Goal: Information Seeking & Learning: Learn about a topic

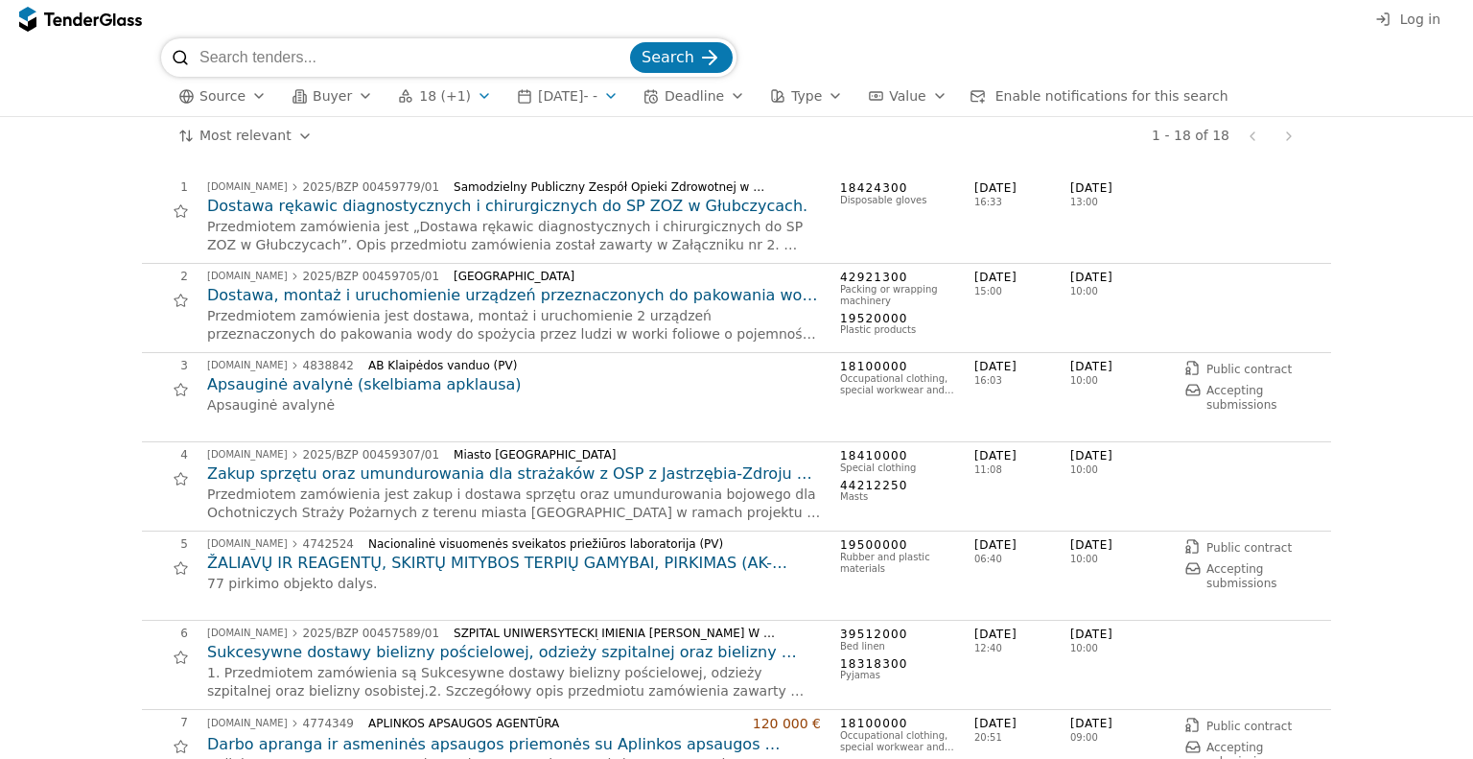
drag, startPoint x: 0, startPoint y: 0, endPoint x: 1406, endPoint y: 18, distance: 1406.4
click at [1406, 18] on span "Log in" at bounding box center [1421, 19] width 40 height 15
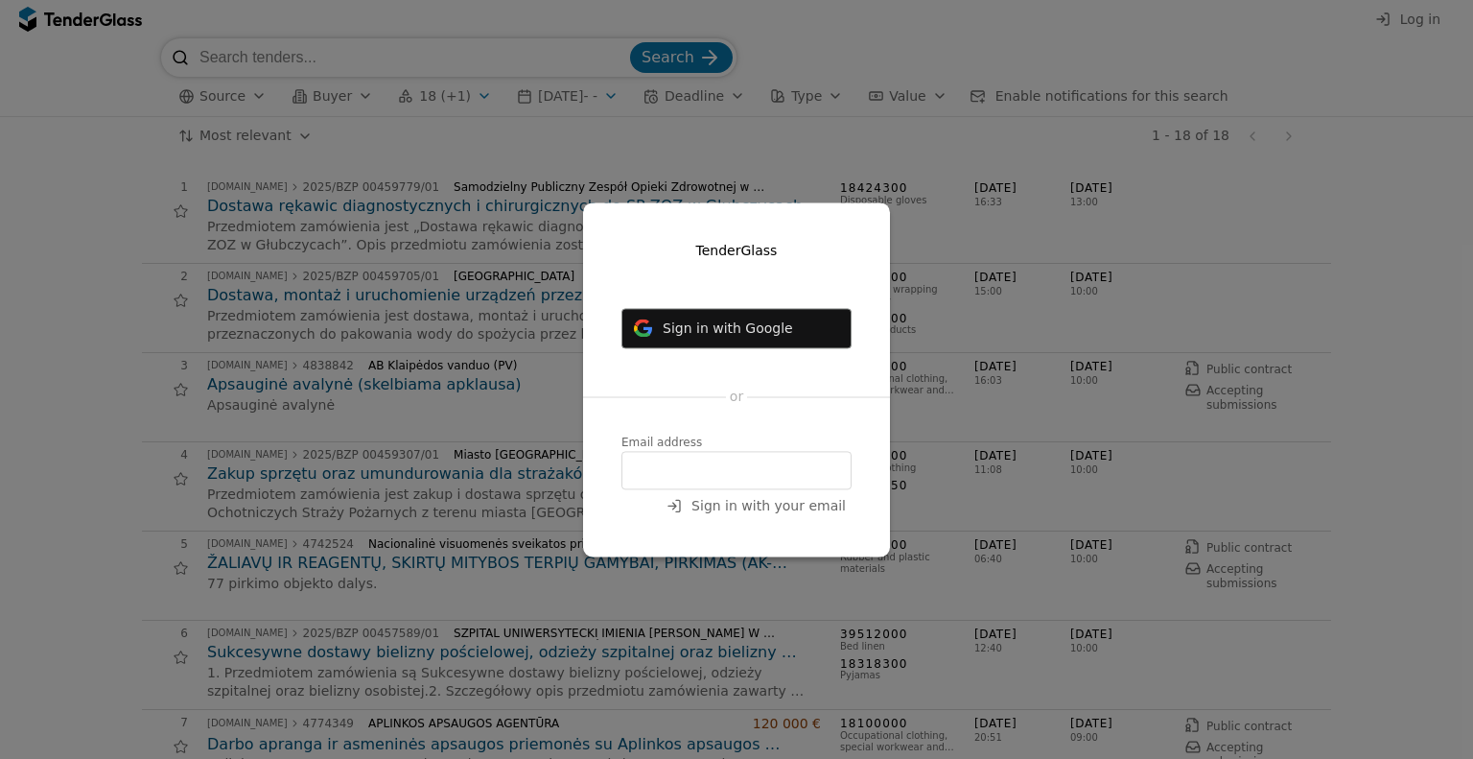
click at [692, 464] on input "email" at bounding box center [737, 470] width 230 height 38
type input "zyginta"
click at [744, 476] on input "zyginta" at bounding box center [737, 470] width 230 height 38
click at [739, 473] on input "zyginta@" at bounding box center [737, 470] width 230 height 38
type input "zyginta@saugima.com"
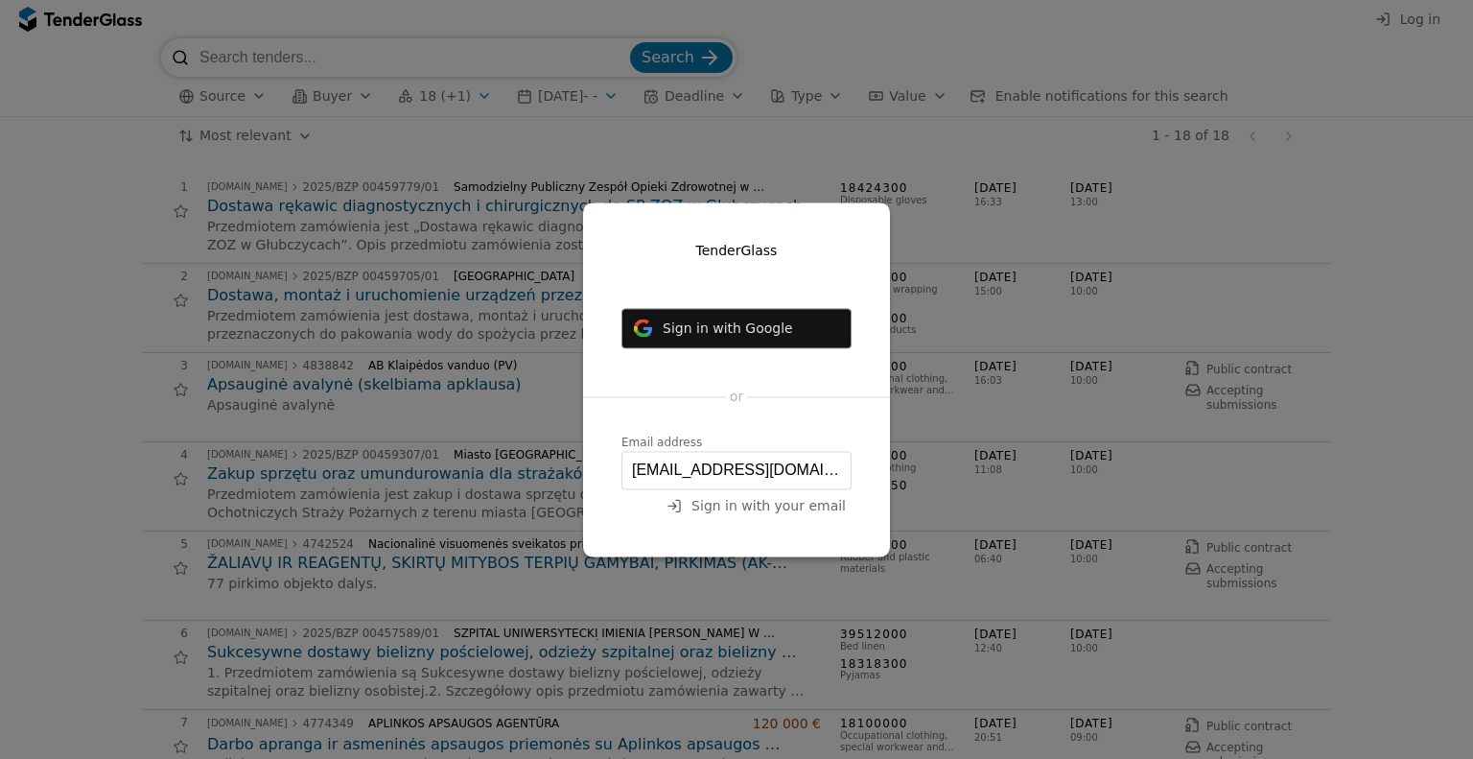
click at [785, 507] on span "Sign in with your email" at bounding box center [769, 505] width 154 height 15
click at [769, 508] on span "Sign in with your email" at bounding box center [769, 505] width 154 height 15
click at [715, 511] on span "Sign in with your email" at bounding box center [769, 505] width 154 height 15
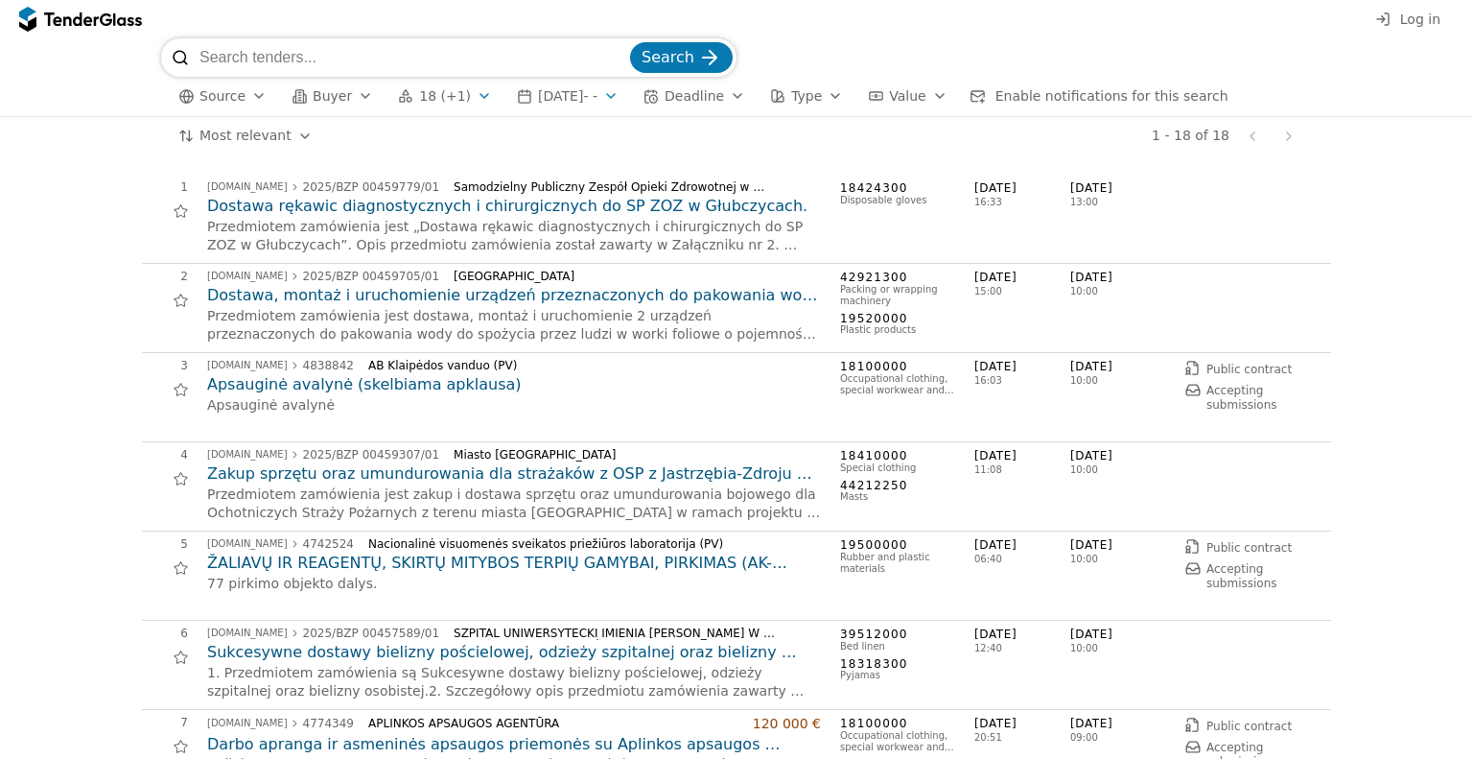
click at [1408, 18] on span "Log in" at bounding box center [1421, 19] width 40 height 15
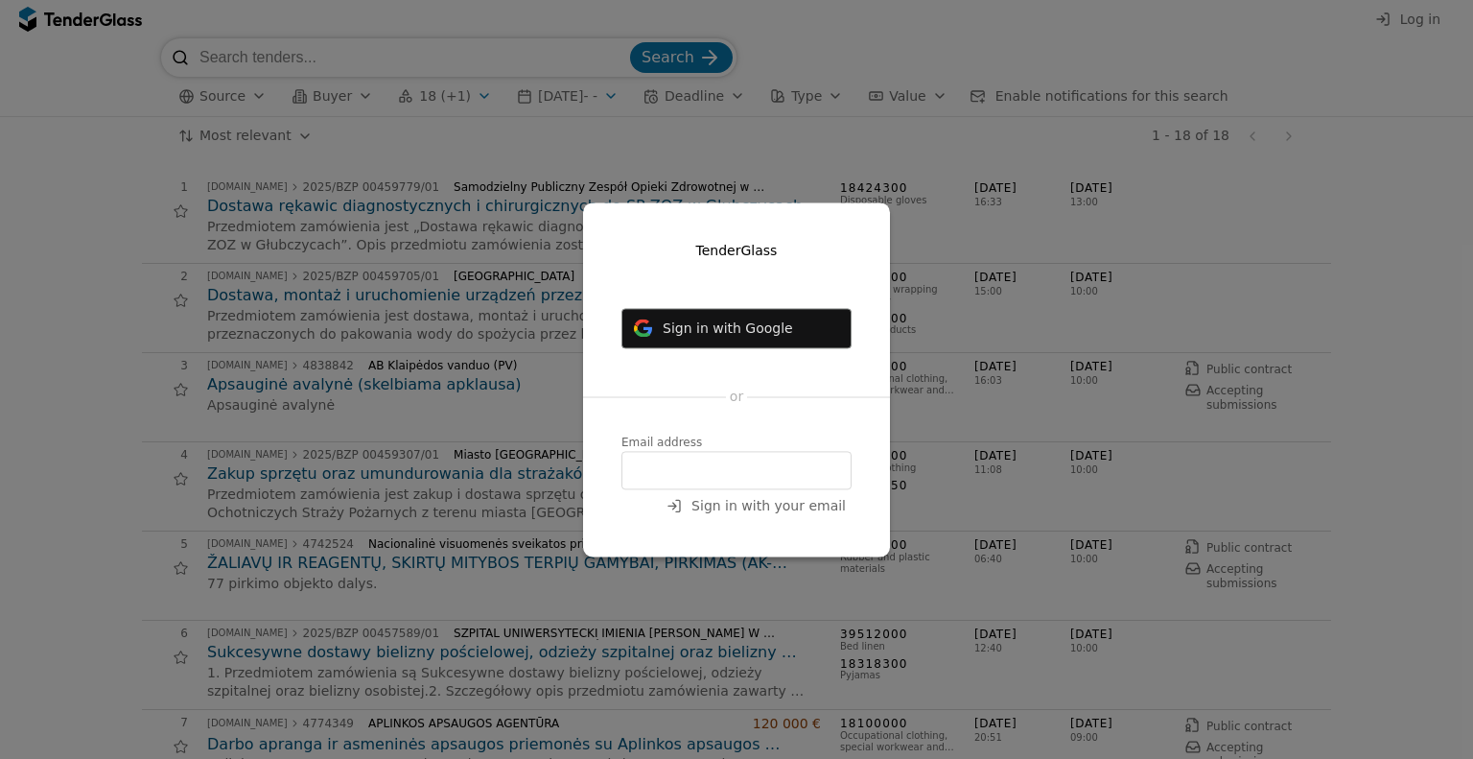
click at [682, 475] on input "email" at bounding box center [737, 470] width 230 height 38
type input "[EMAIL_ADDRESS][DOMAIN_NAME]"
click at [746, 513] on span "Sign in with your email" at bounding box center [769, 505] width 154 height 15
click at [738, 499] on span "Sign in with your email" at bounding box center [769, 505] width 154 height 15
drag, startPoint x: 739, startPoint y: 499, endPoint x: 773, endPoint y: 533, distance: 48.8
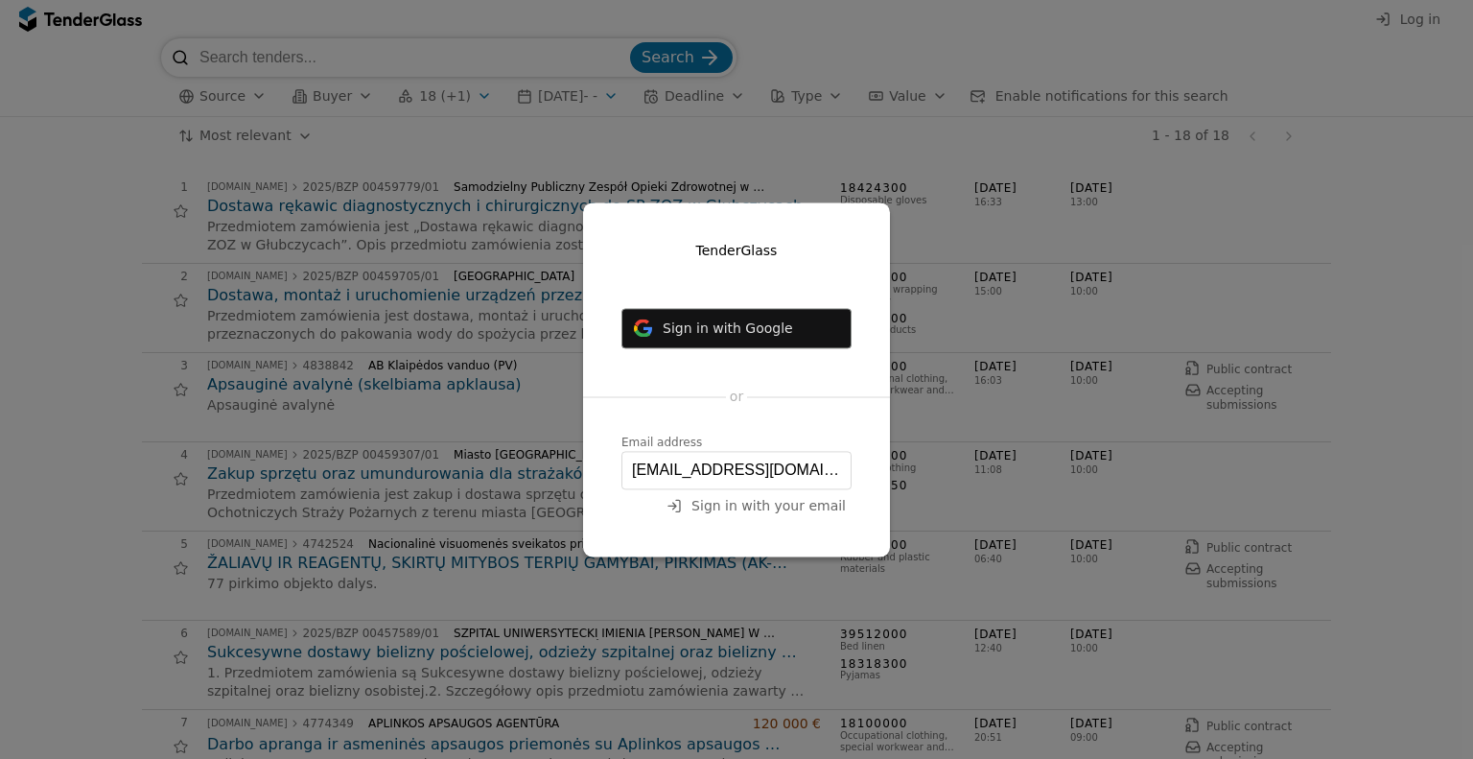
click at [770, 533] on div "TenderGlass Sign in with Google Login with Microsoft or Email address zyginta@s…" at bounding box center [736, 379] width 307 height 354
click at [774, 533] on div "TenderGlass Sign in with Google Login with Microsoft or Email address zyginta@s…" at bounding box center [736, 379] width 307 height 354
click at [806, 505] on span "Sign in with your email" at bounding box center [769, 505] width 154 height 15
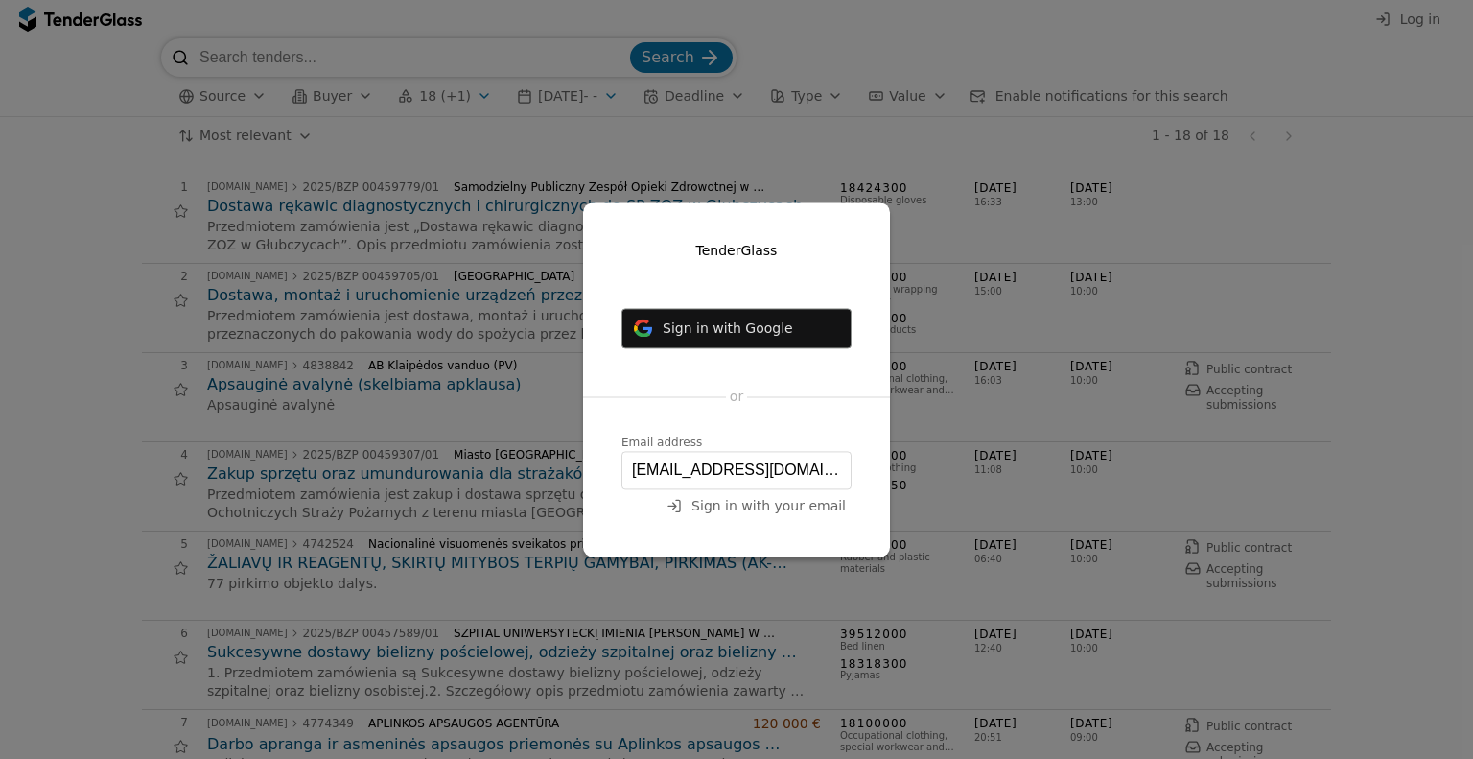
click at [806, 505] on span "Sign in with your email" at bounding box center [769, 505] width 154 height 15
click at [807, 506] on span "Sign in with your email" at bounding box center [769, 505] width 154 height 15
click at [808, 506] on span "Sign in with your email" at bounding box center [769, 505] width 154 height 15
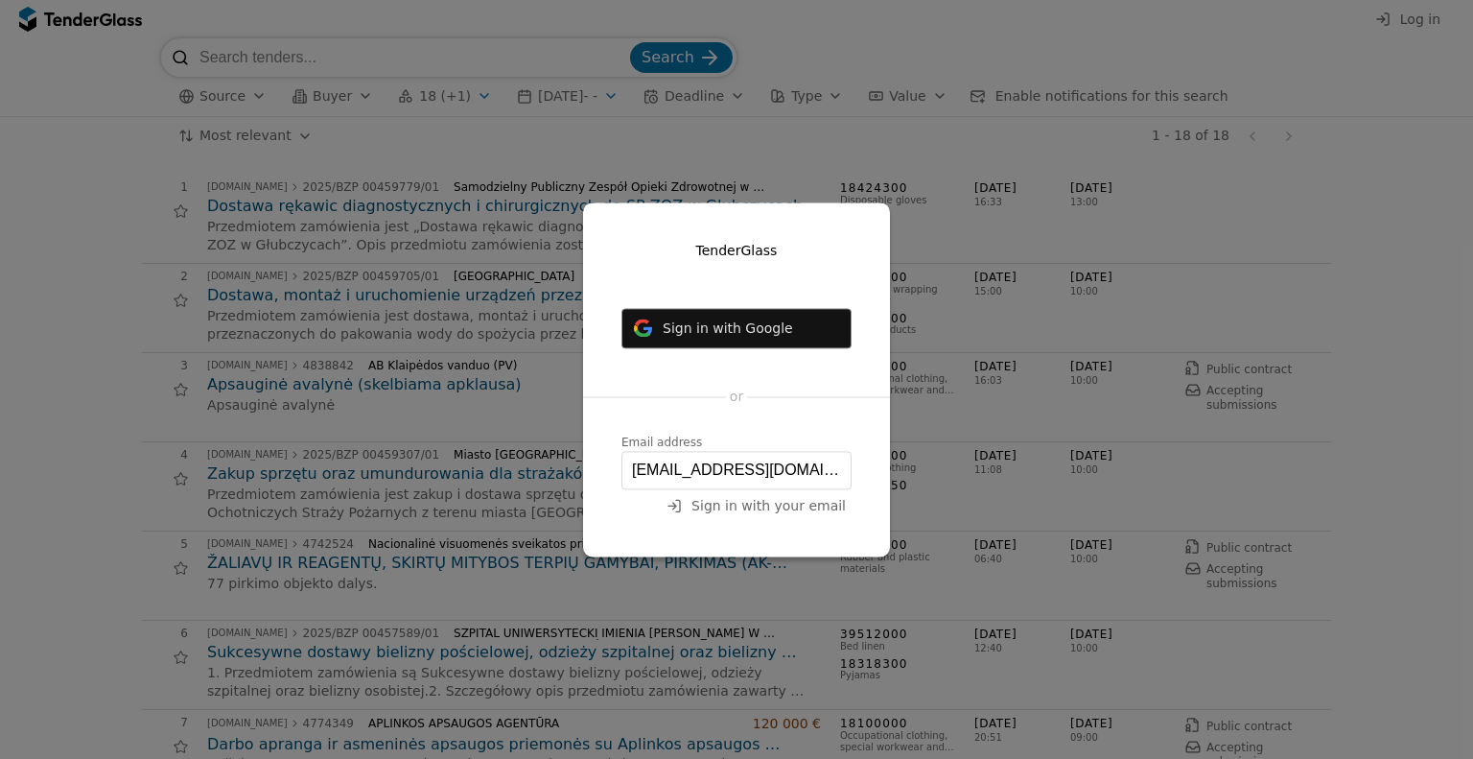
click at [808, 506] on span "Sign in with your email" at bounding box center [769, 505] width 154 height 15
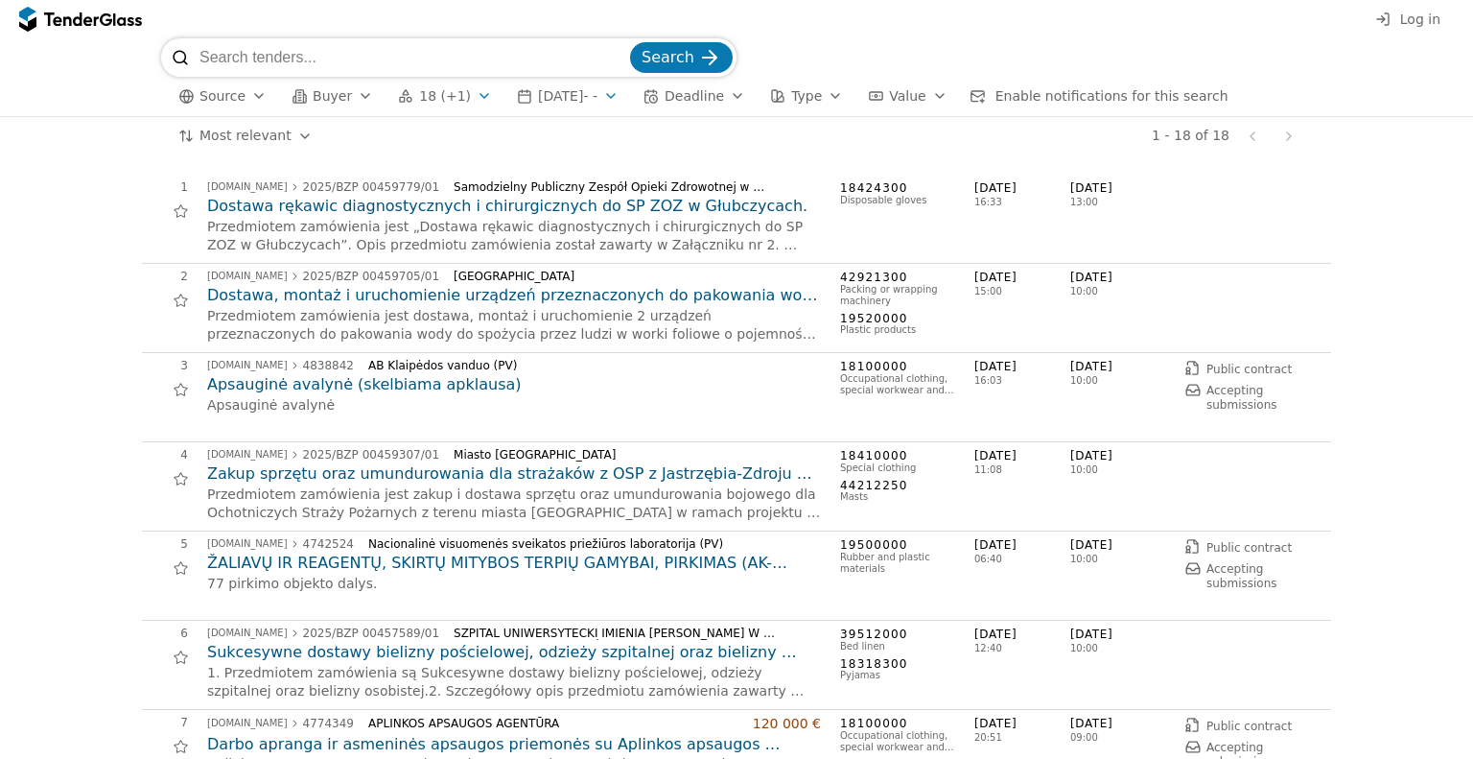
click at [1426, 23] on span "Log in" at bounding box center [1421, 19] width 40 height 15
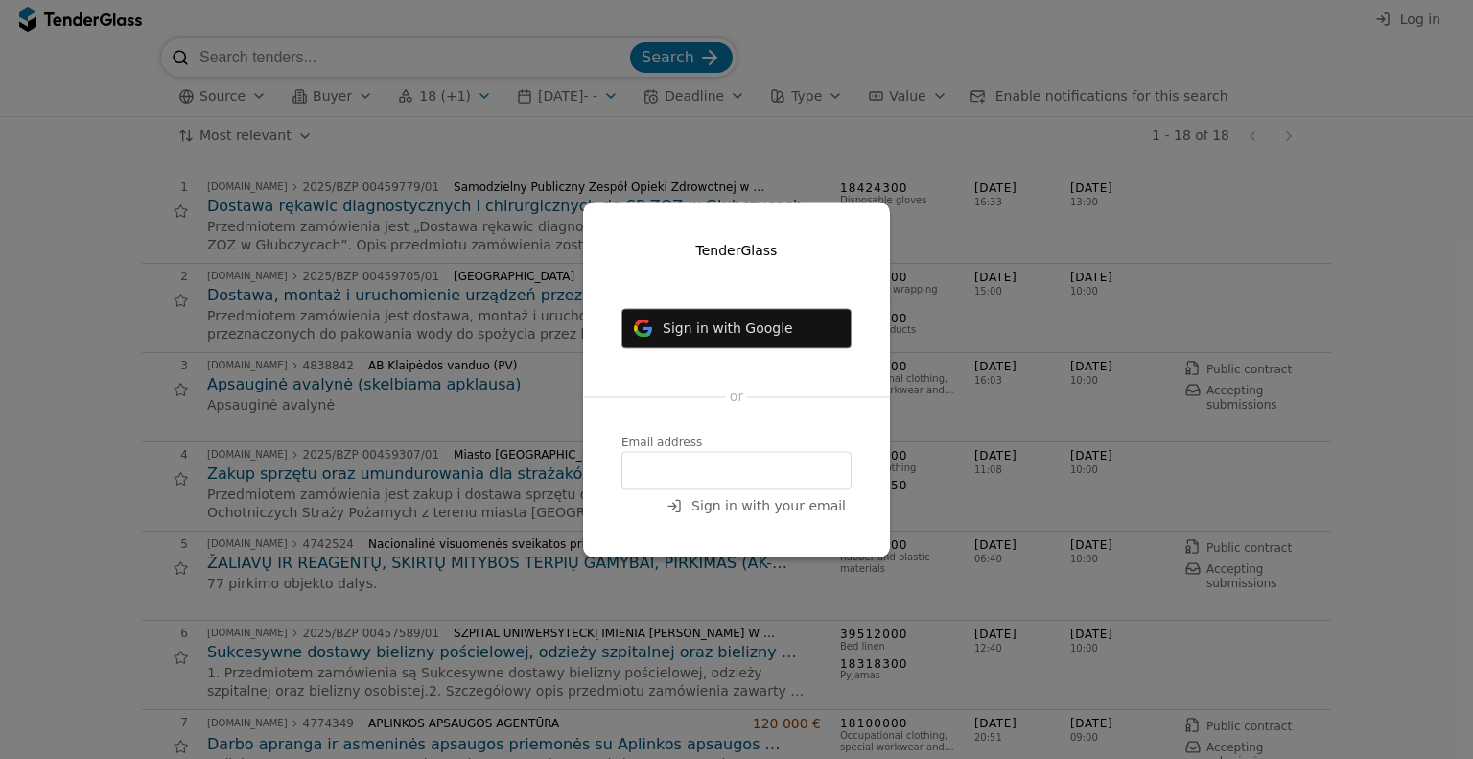
click at [641, 474] on input "email" at bounding box center [737, 470] width 230 height 38
type input "zyginta"
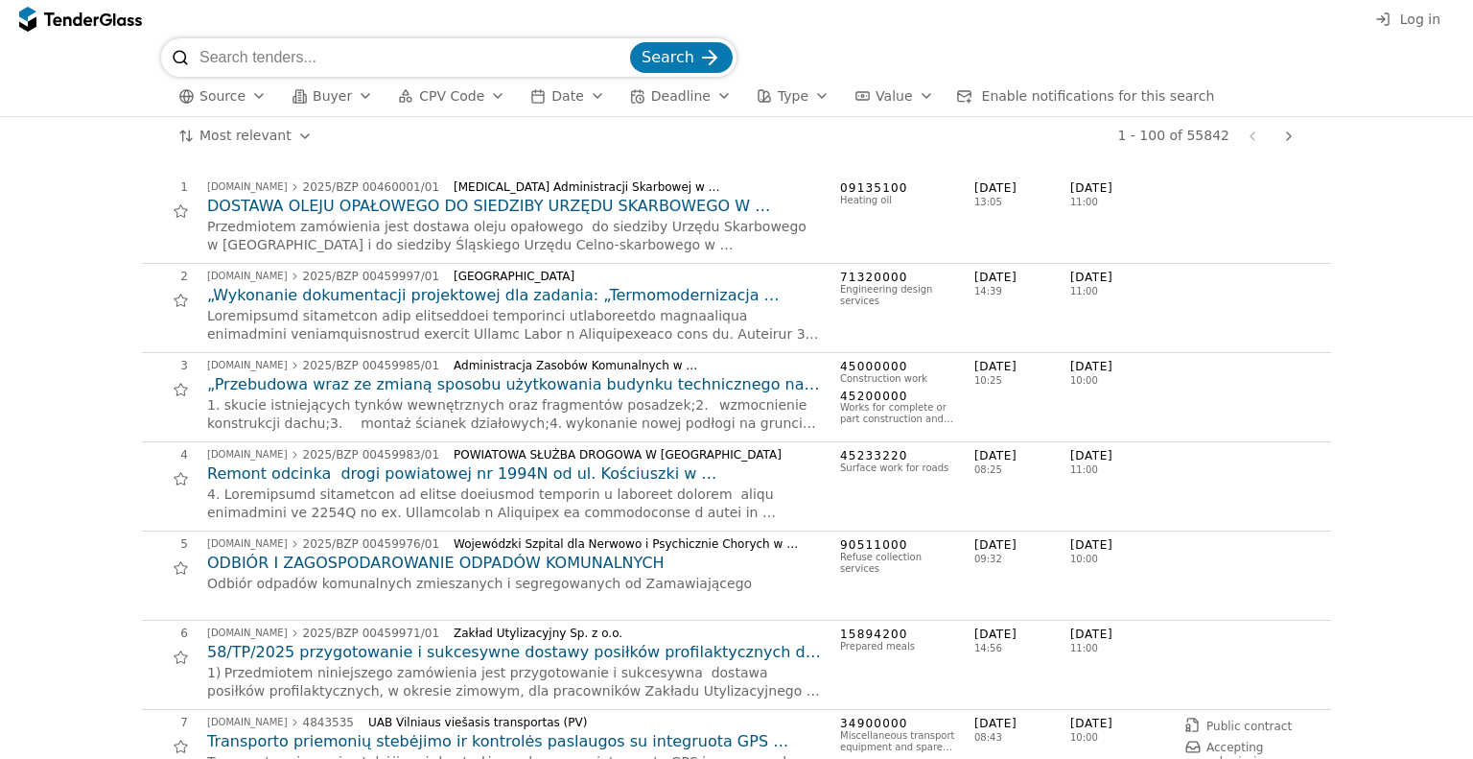
click at [1427, 14] on span "Log in" at bounding box center [1421, 19] width 40 height 15
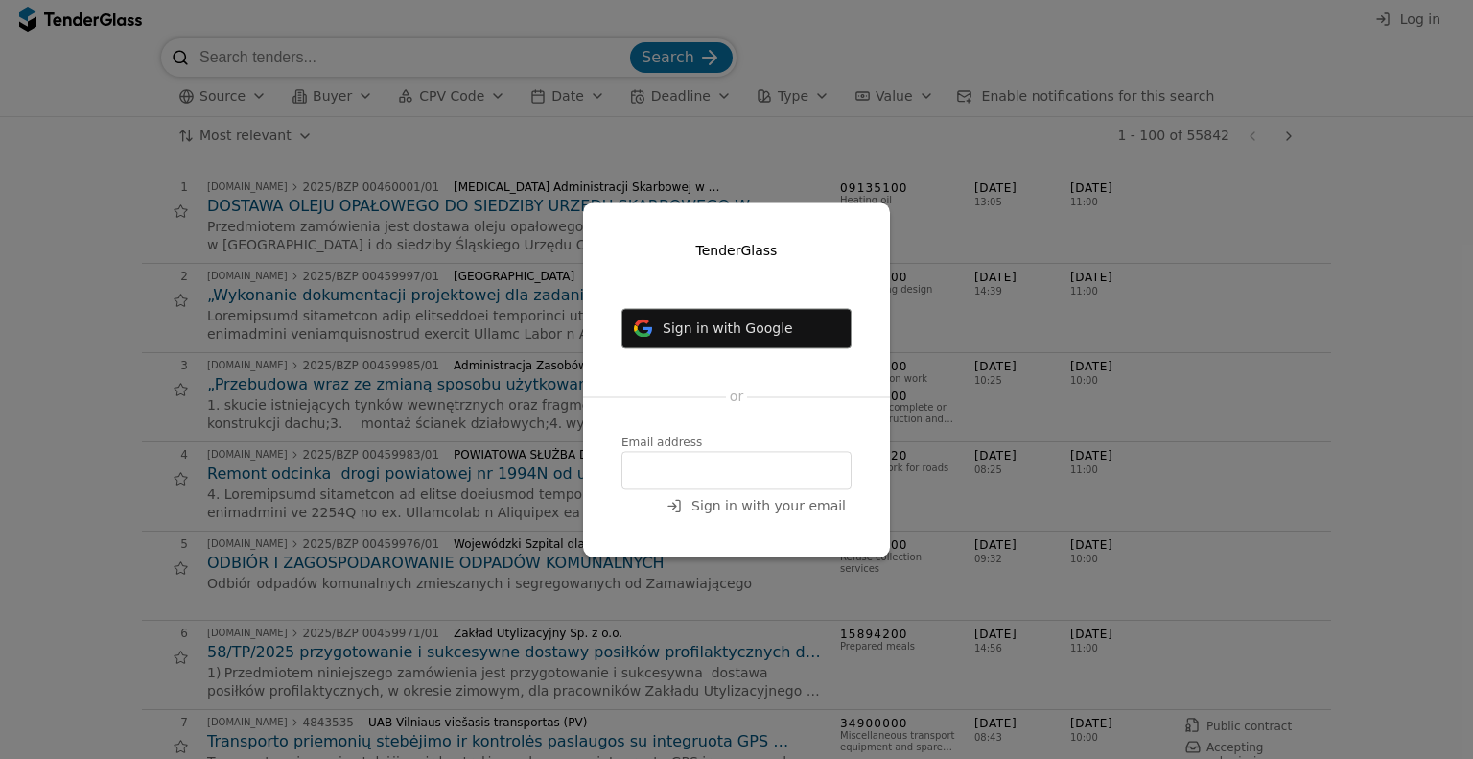
click at [698, 463] on input "email" at bounding box center [737, 470] width 230 height 38
type input "zyginta@saugima.com"
click at [813, 508] on span "Sign in with your email" at bounding box center [769, 505] width 154 height 15
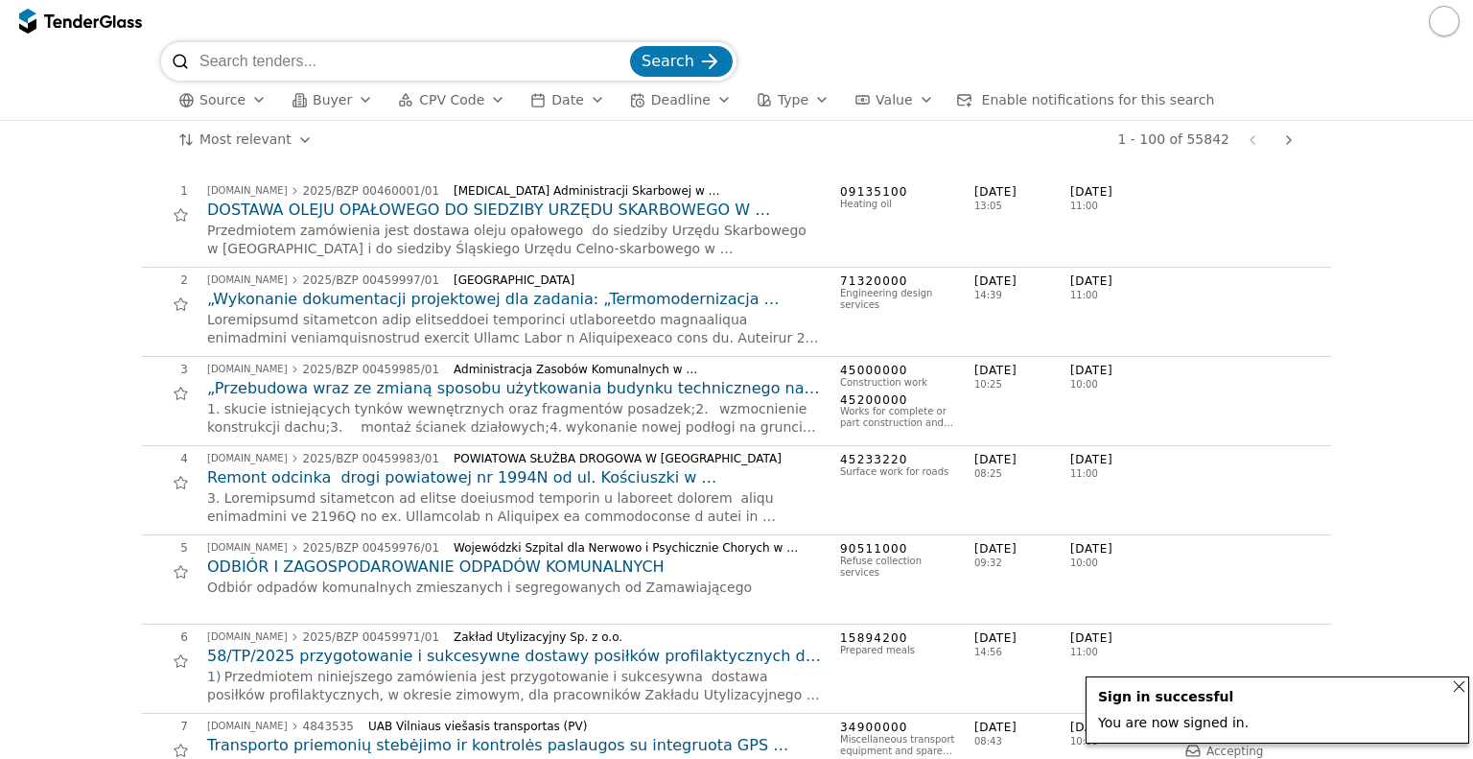
click at [224, 106] on span "Source" at bounding box center [223, 99] width 46 height 15
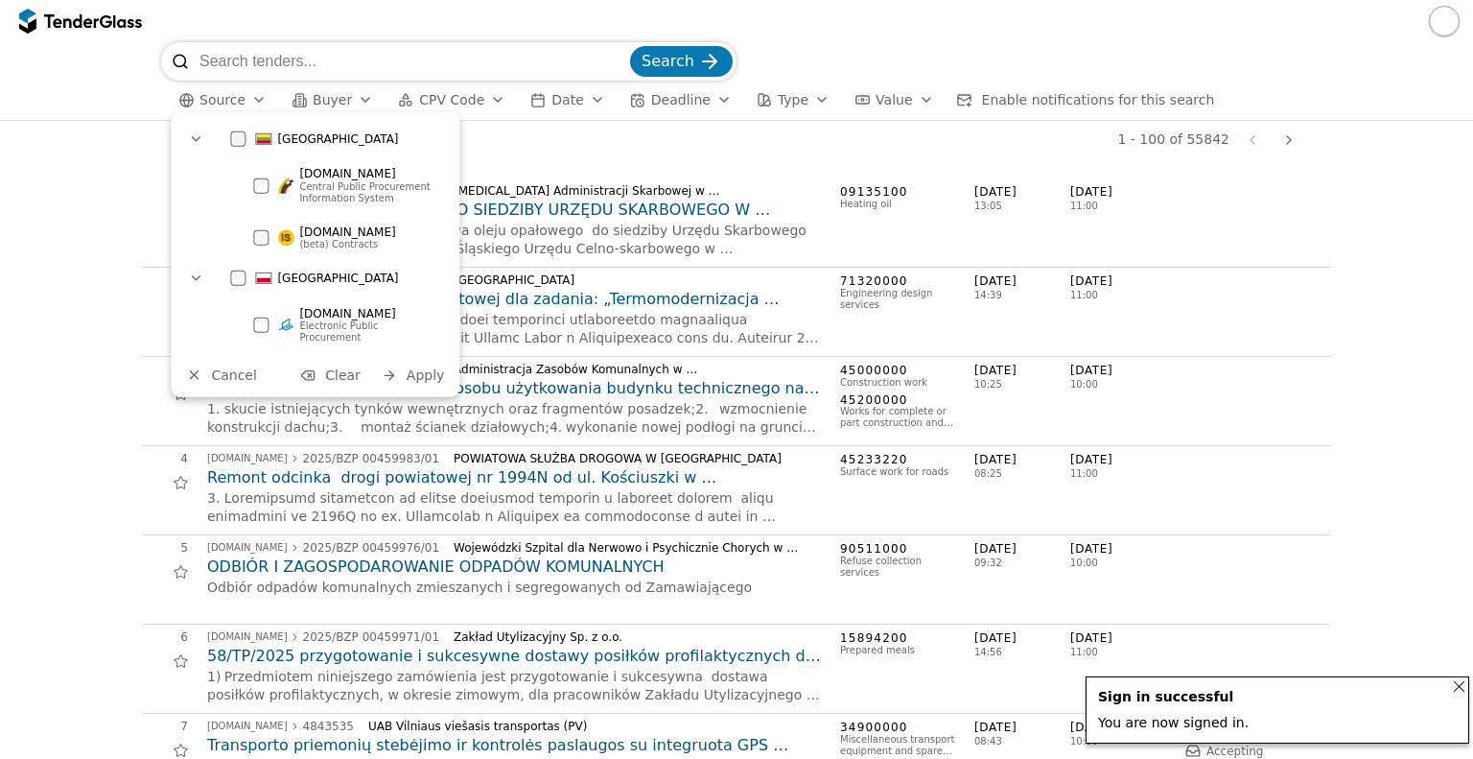
click at [263, 237] on div at bounding box center [260, 237] width 15 height 15
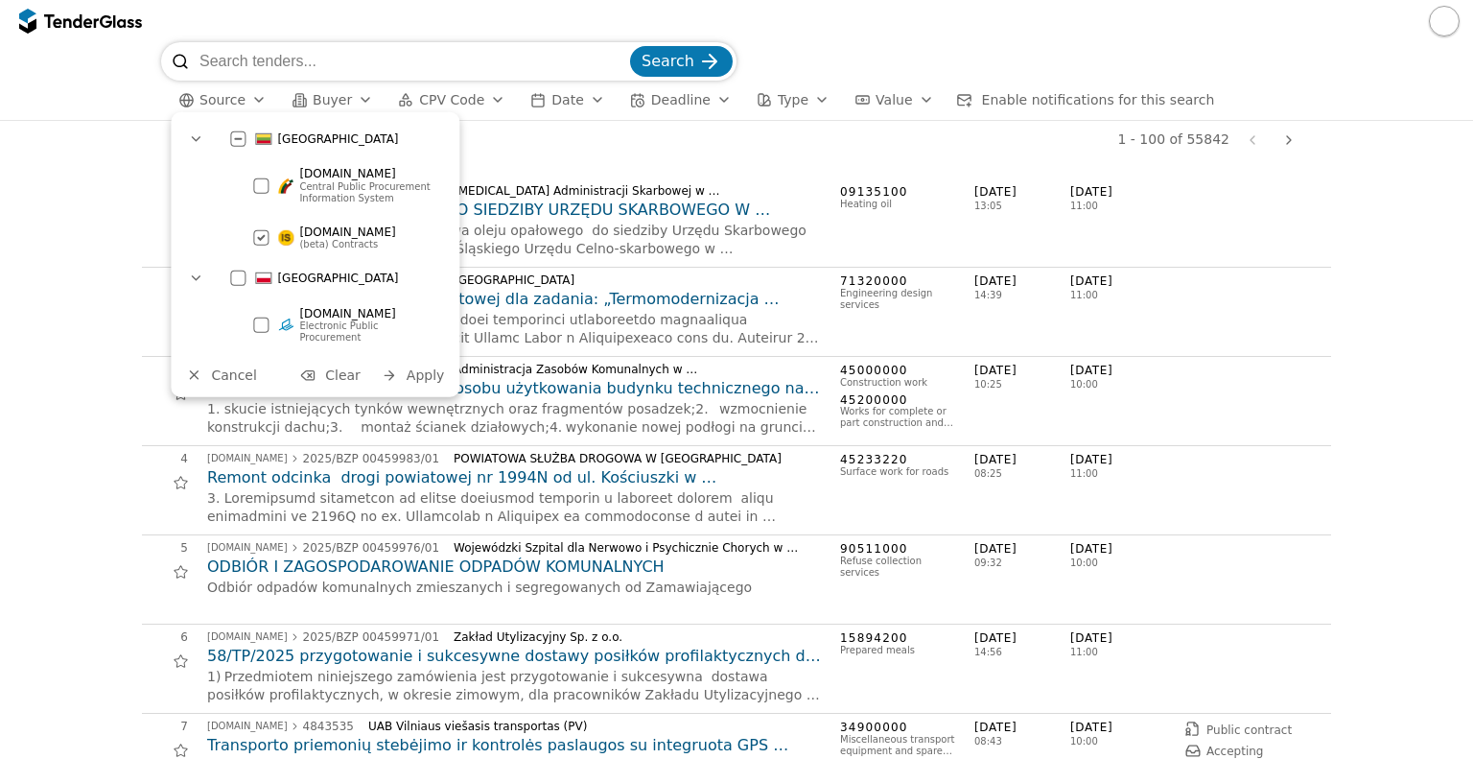
click at [416, 371] on span "Apply" at bounding box center [426, 374] width 38 height 15
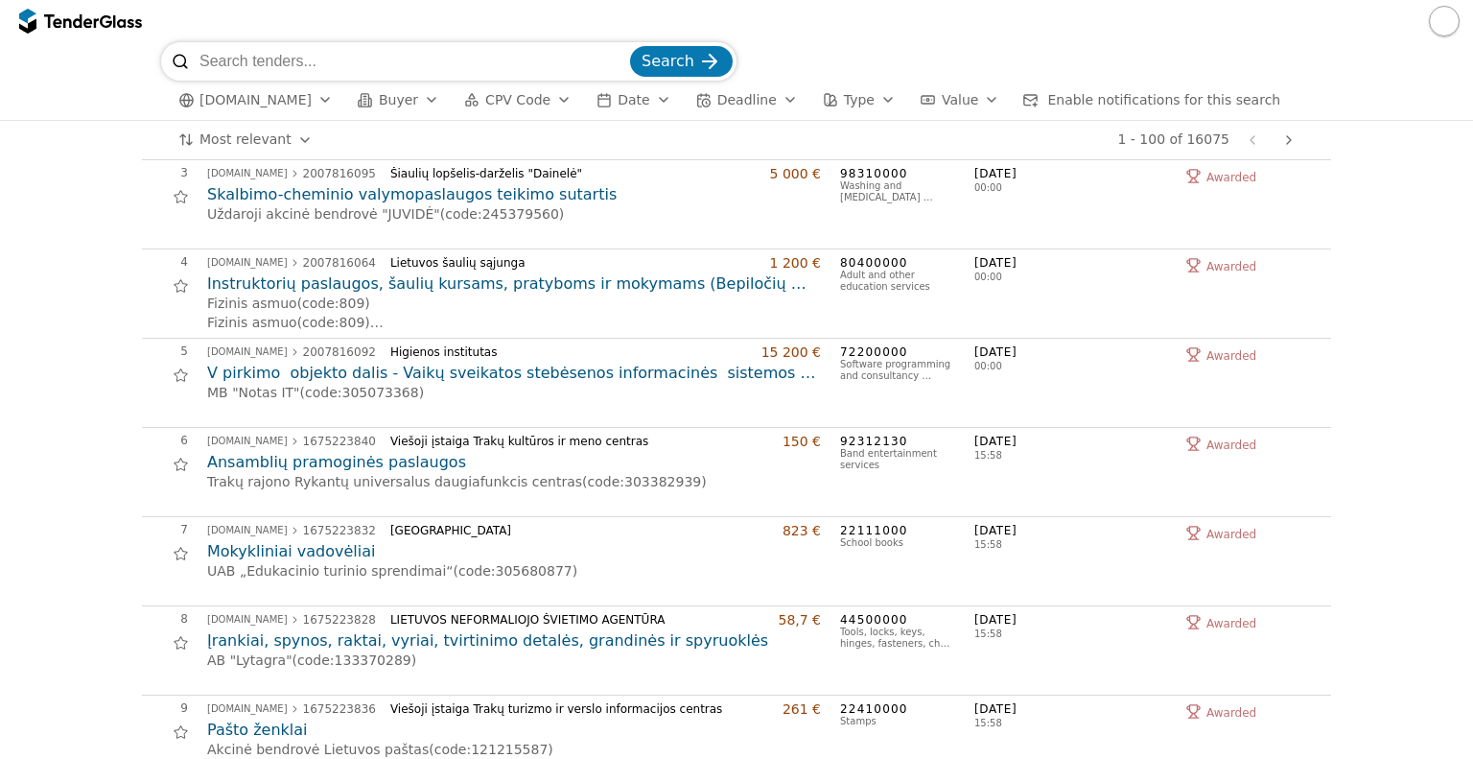
scroll to position [384, 0]
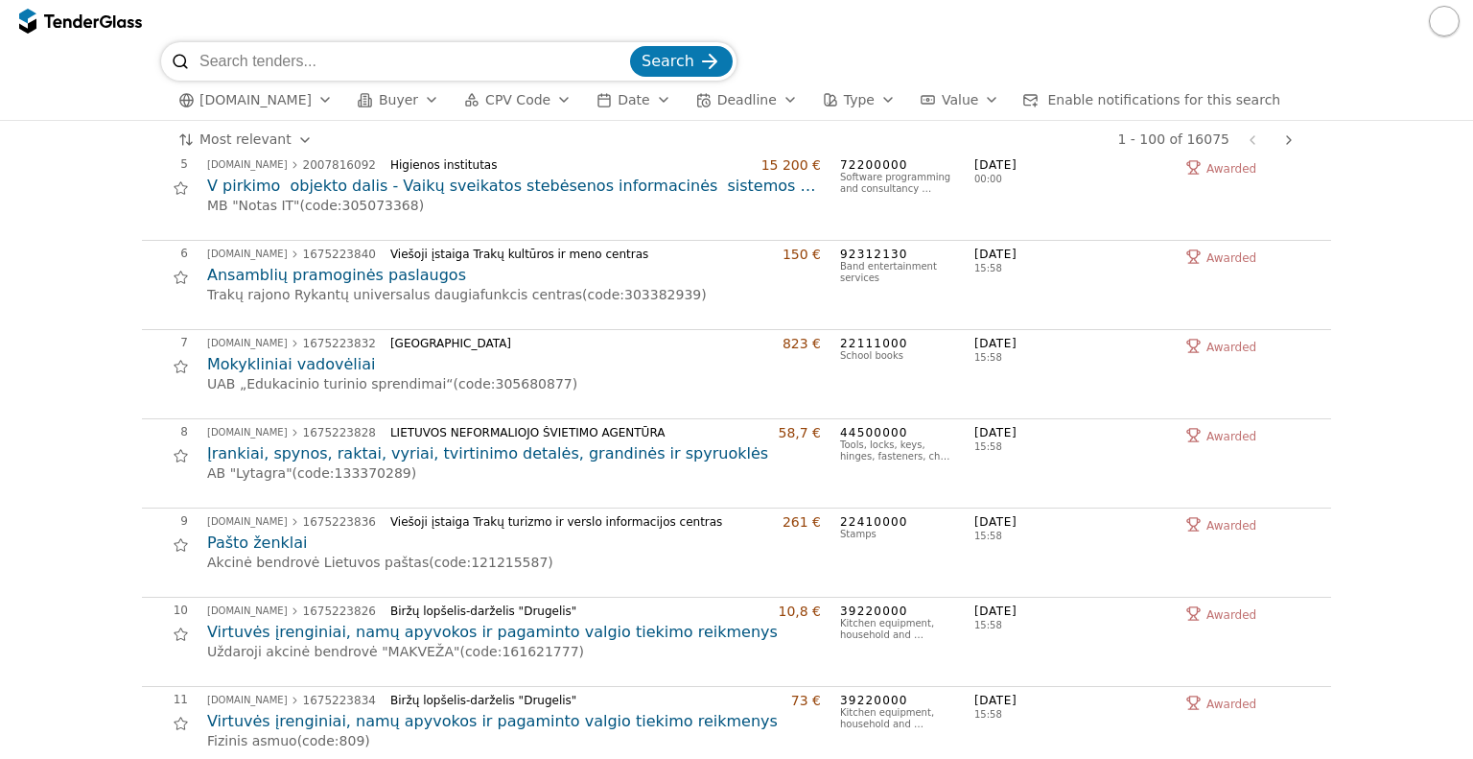
click at [260, 539] on h2 "Pašto ženklai" at bounding box center [514, 542] width 614 height 21
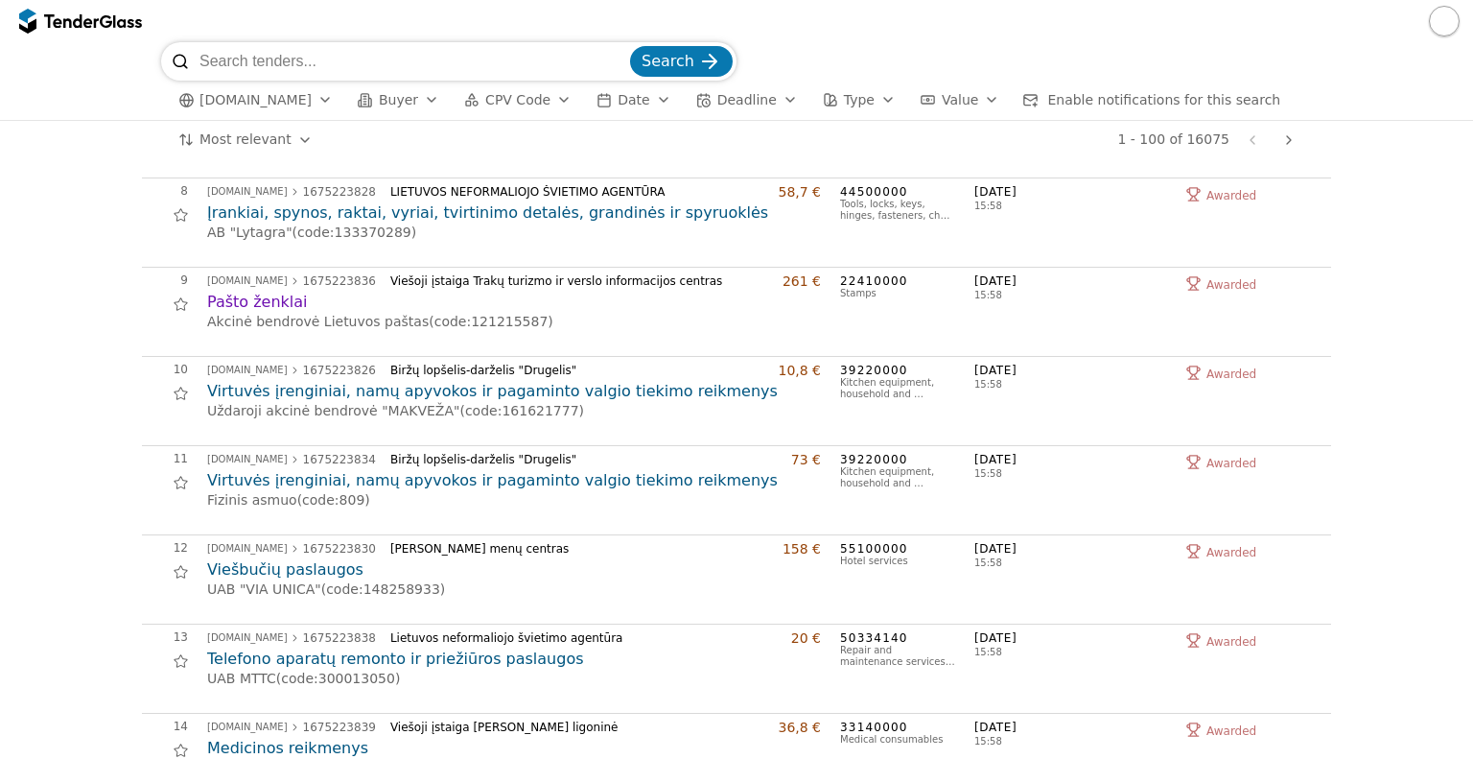
scroll to position [672, 0]
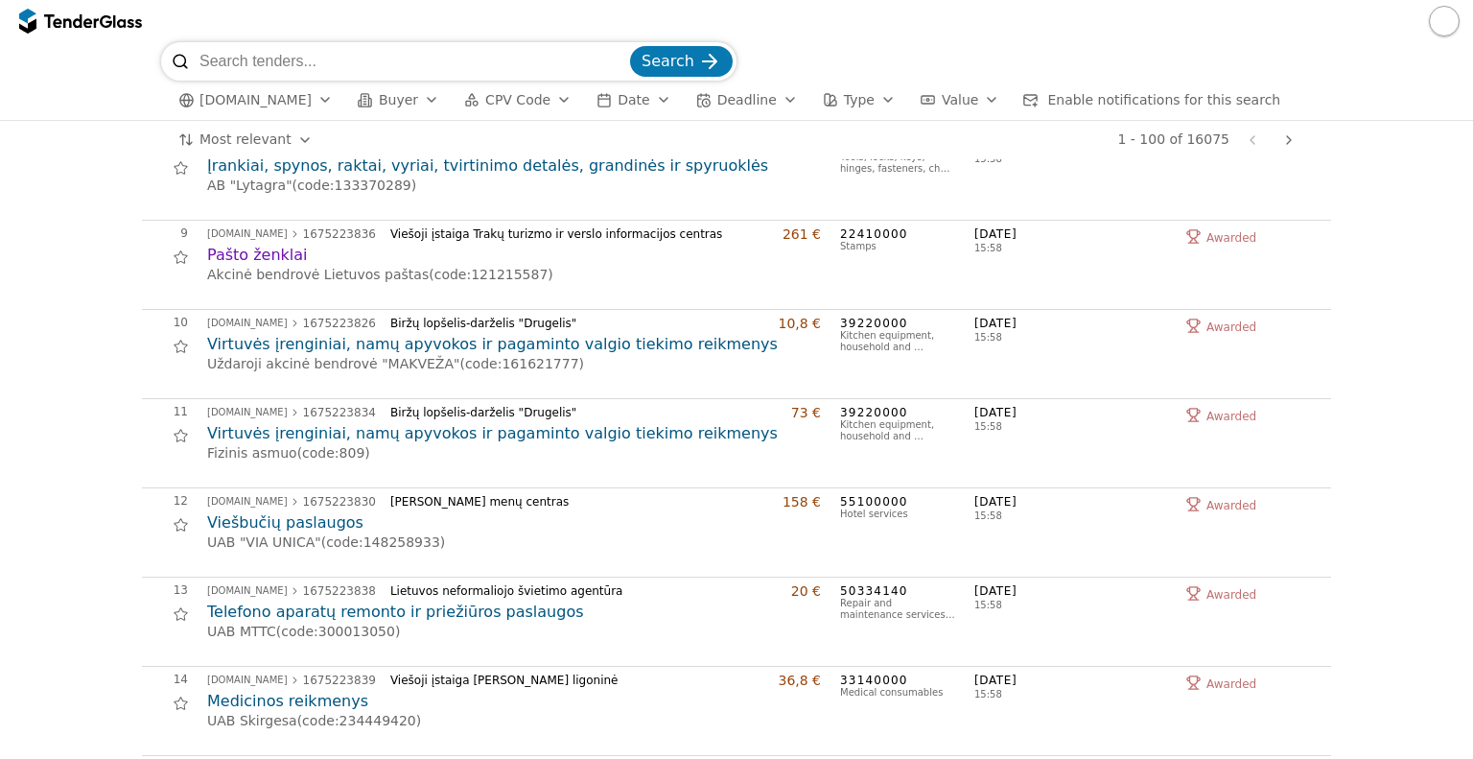
click at [271, 515] on h2 "Viešbučių paslaugos" at bounding box center [514, 522] width 614 height 21
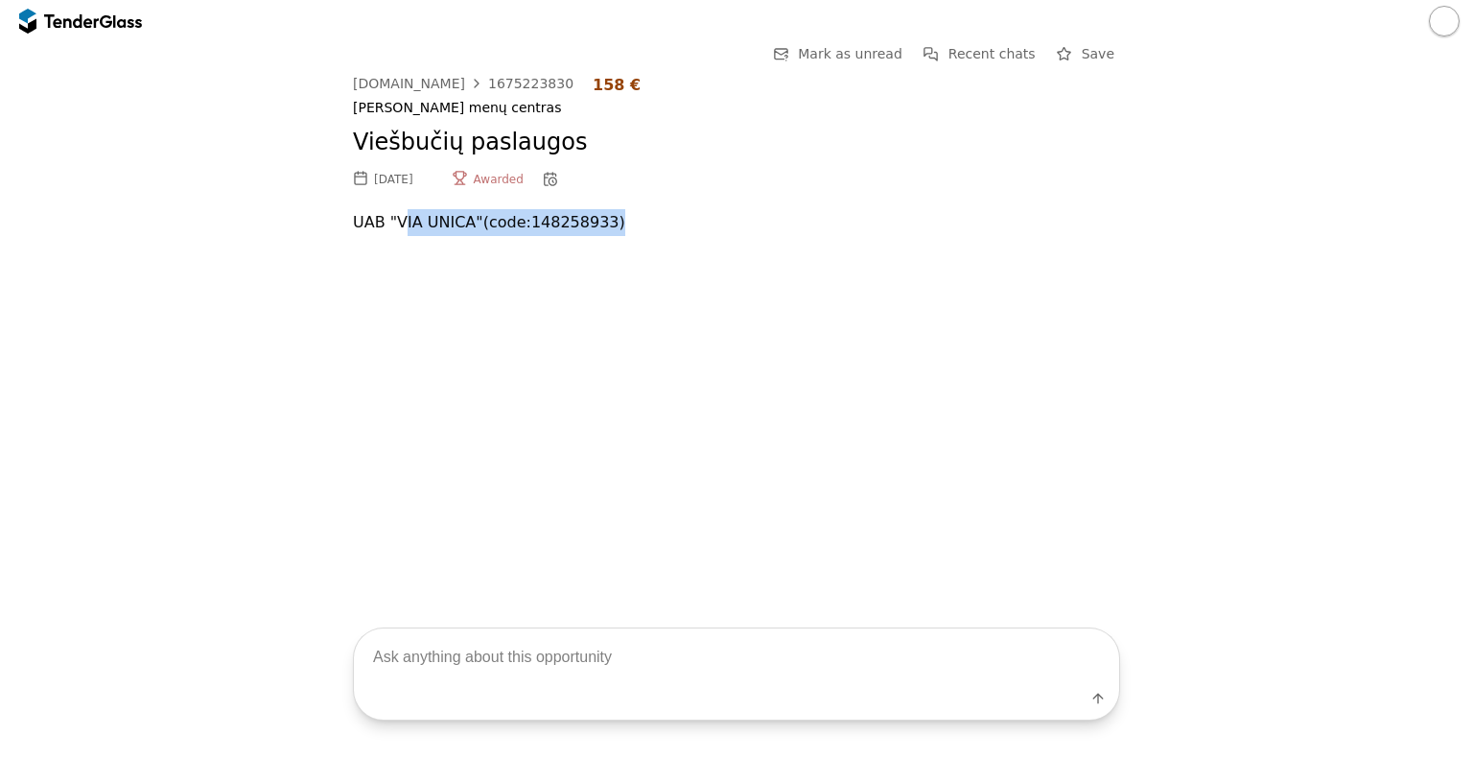
drag, startPoint x: 397, startPoint y: 225, endPoint x: 668, endPoint y: 230, distance: 270.6
click at [668, 230] on p "UAB "VIA UNICA" (code: 148258933 )" at bounding box center [736, 222] width 767 height 27
click at [698, 250] on div at bounding box center [736, 255] width 767 height 39
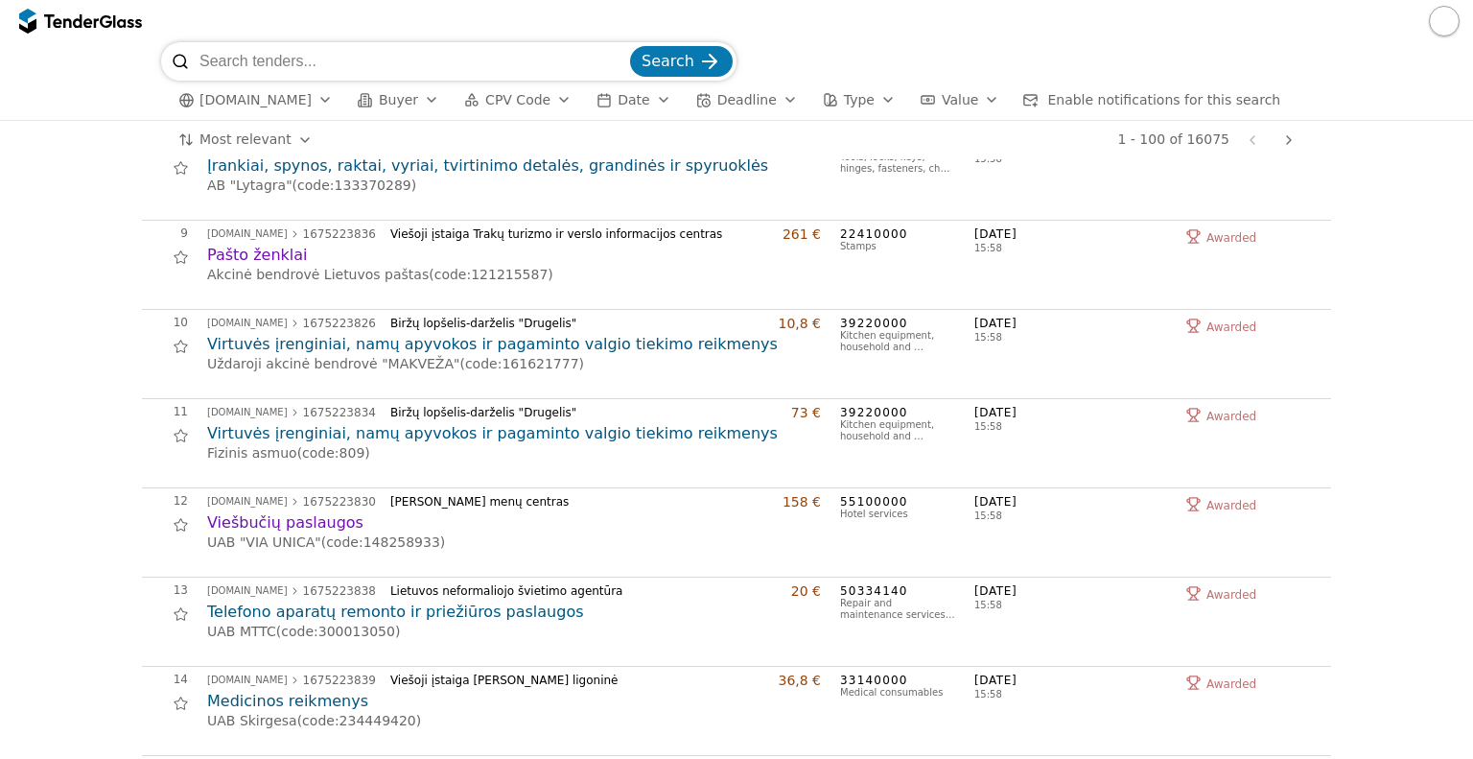
scroll to position [767, 0]
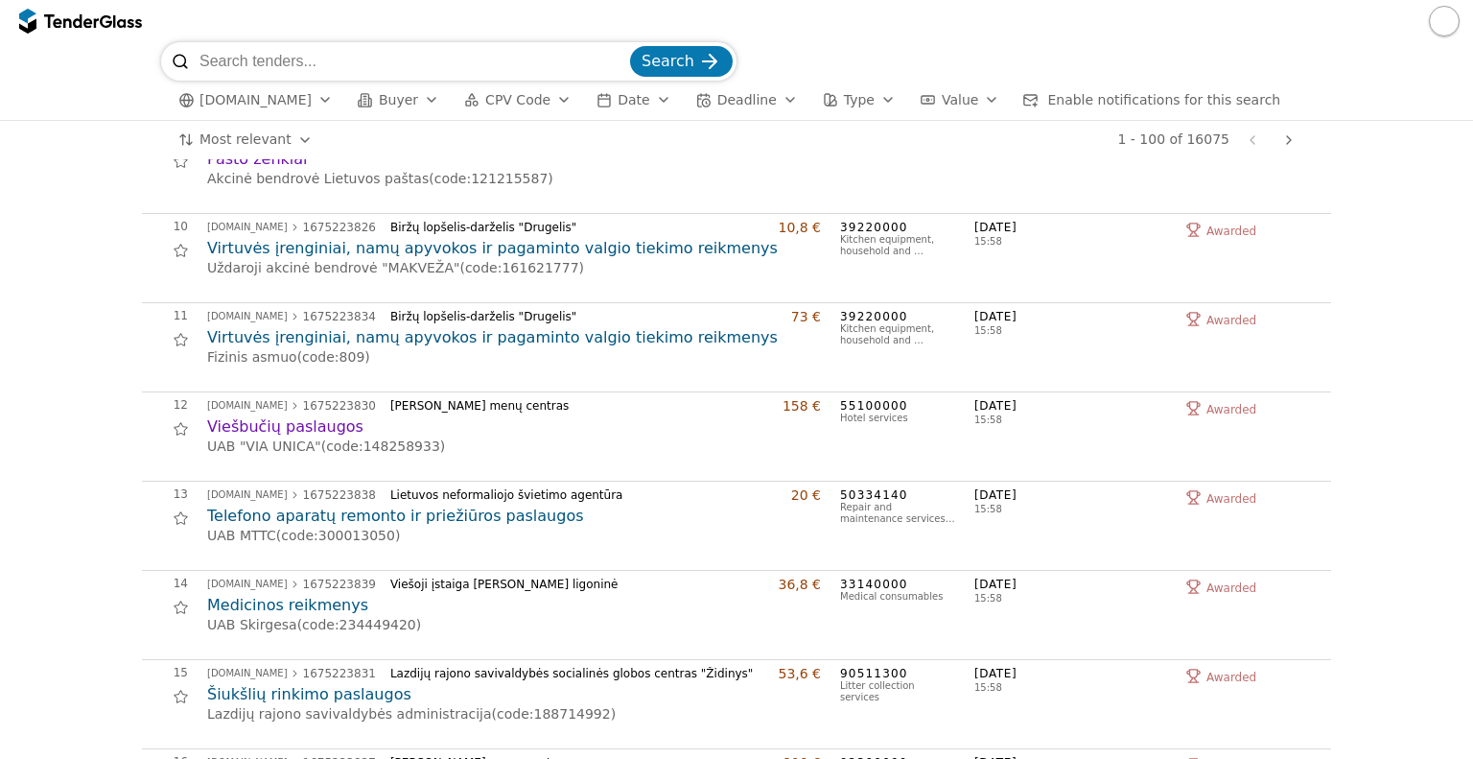
click at [275, 690] on h2 "Šiukšlių rinkimo paslaugos" at bounding box center [514, 694] width 614 height 21
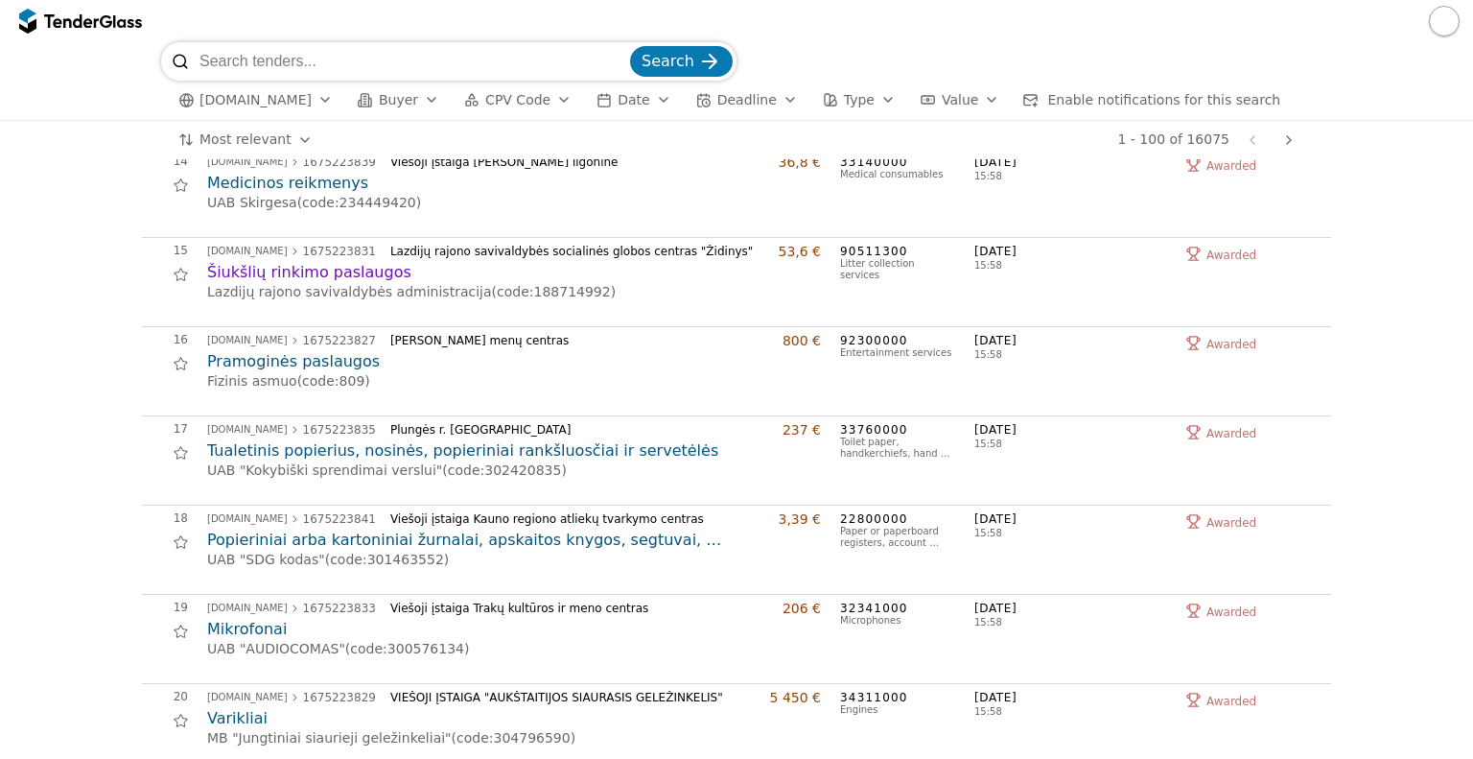
scroll to position [1343, 0]
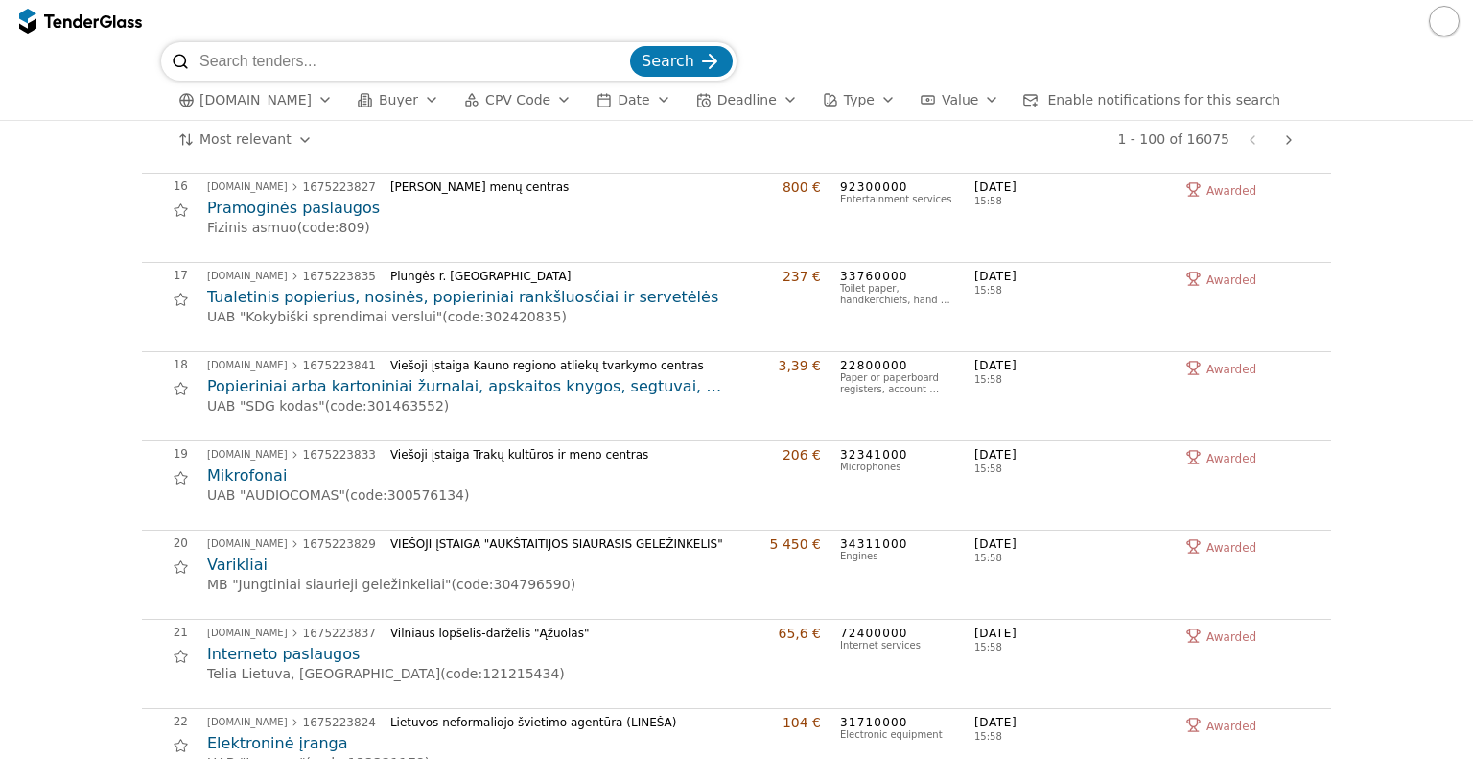
click at [235, 559] on h2 "Varikliai" at bounding box center [514, 564] width 614 height 21
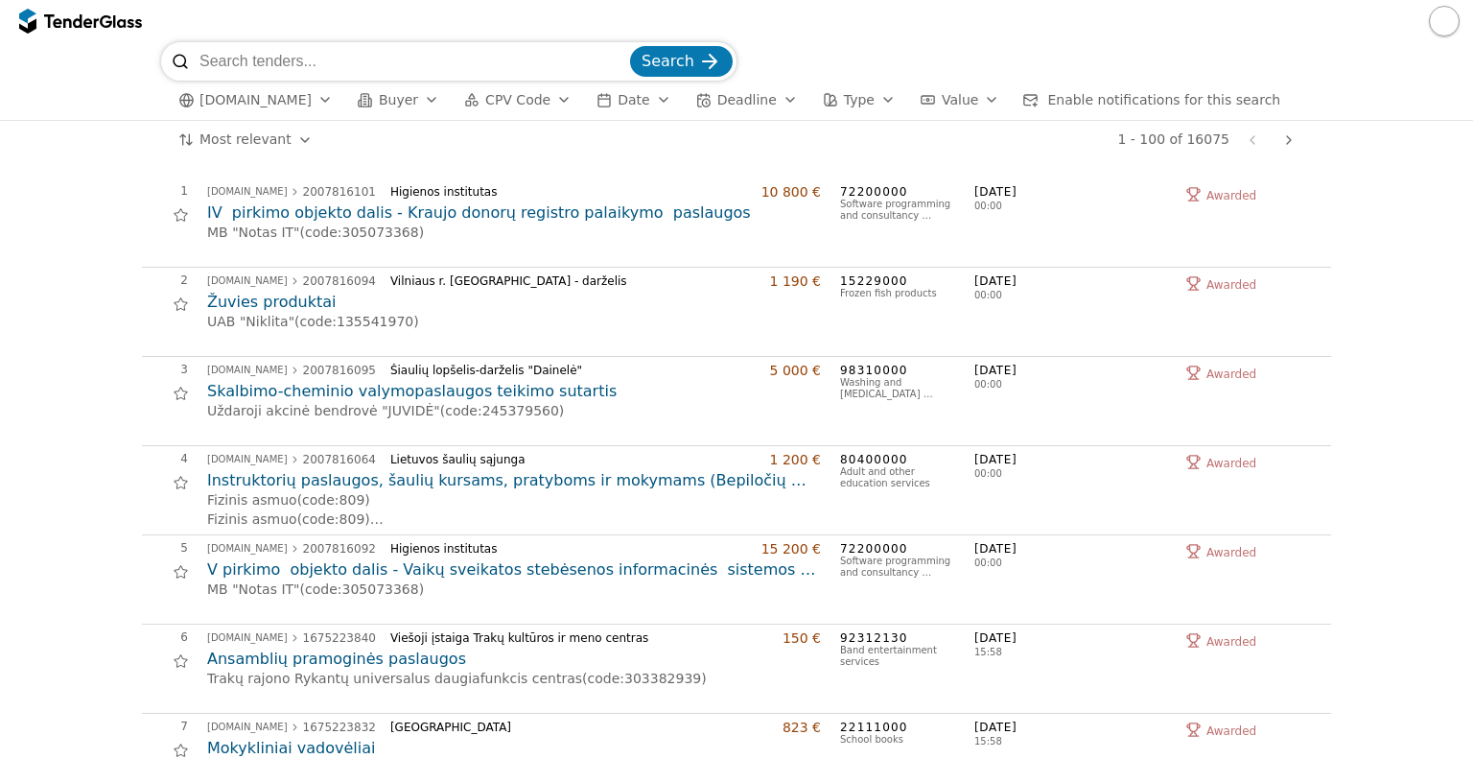
scroll to position [1343, 0]
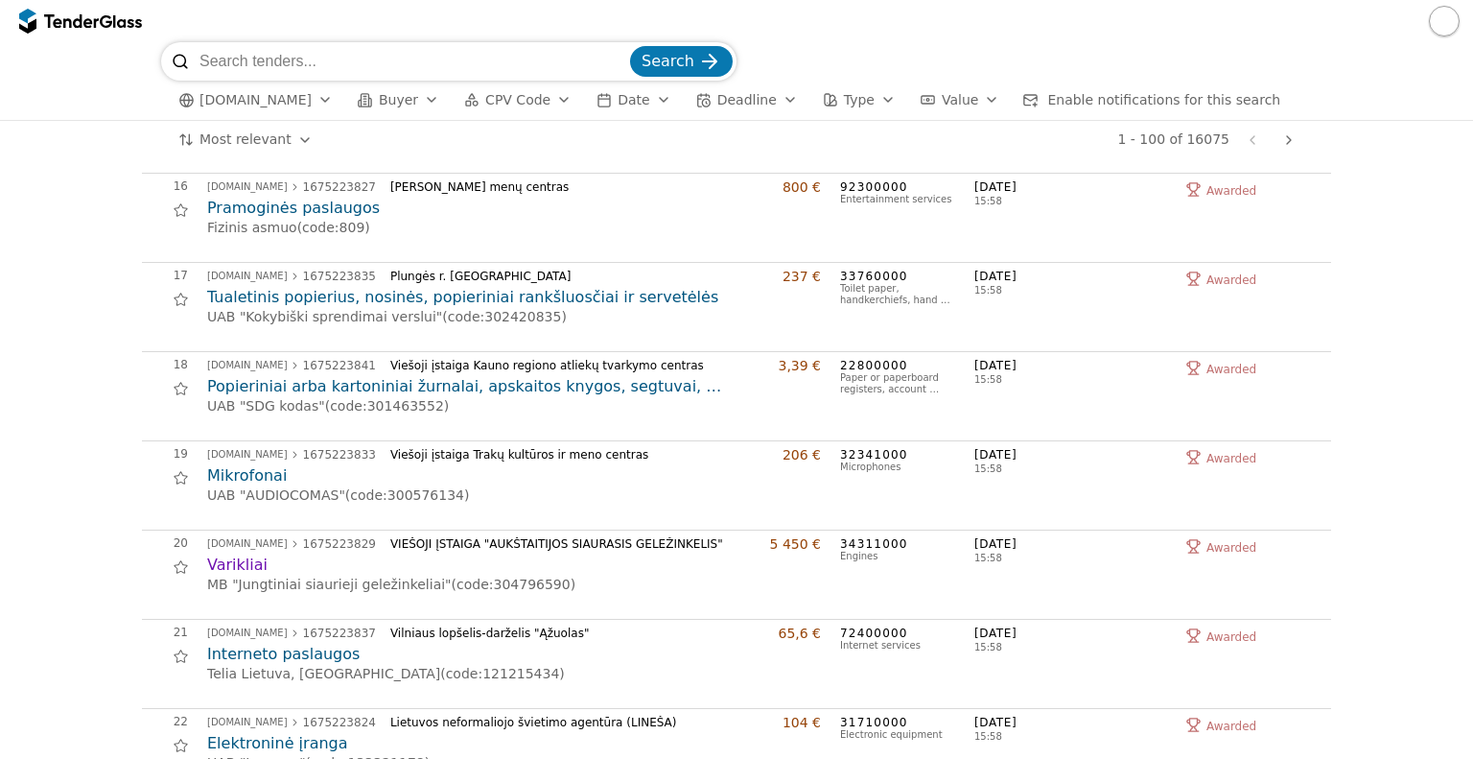
click at [212, 106] on span "[DOMAIN_NAME]" at bounding box center [256, 100] width 112 height 16
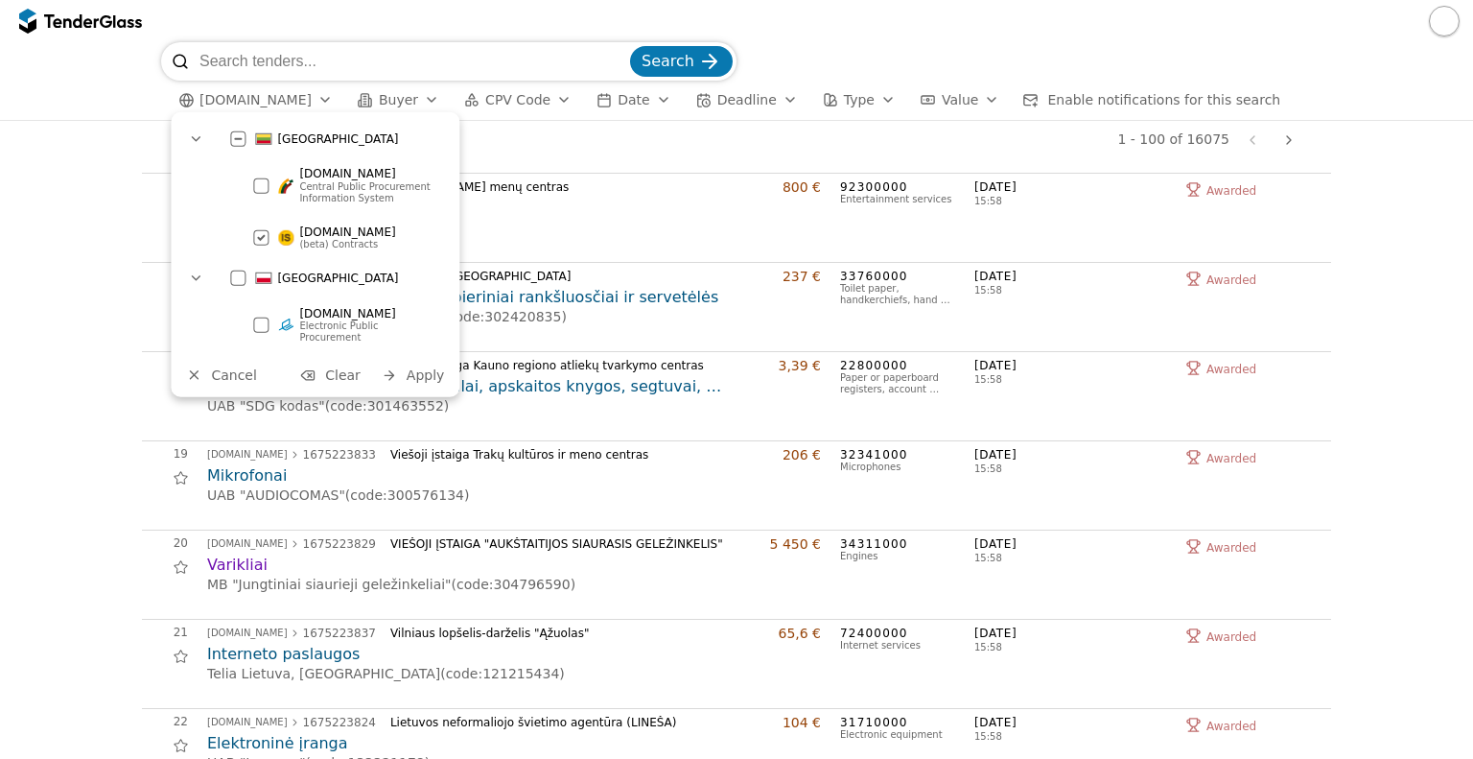
click at [261, 237] on div at bounding box center [260, 237] width 67 height 65
click at [261, 190] on div at bounding box center [260, 184] width 15 height 15
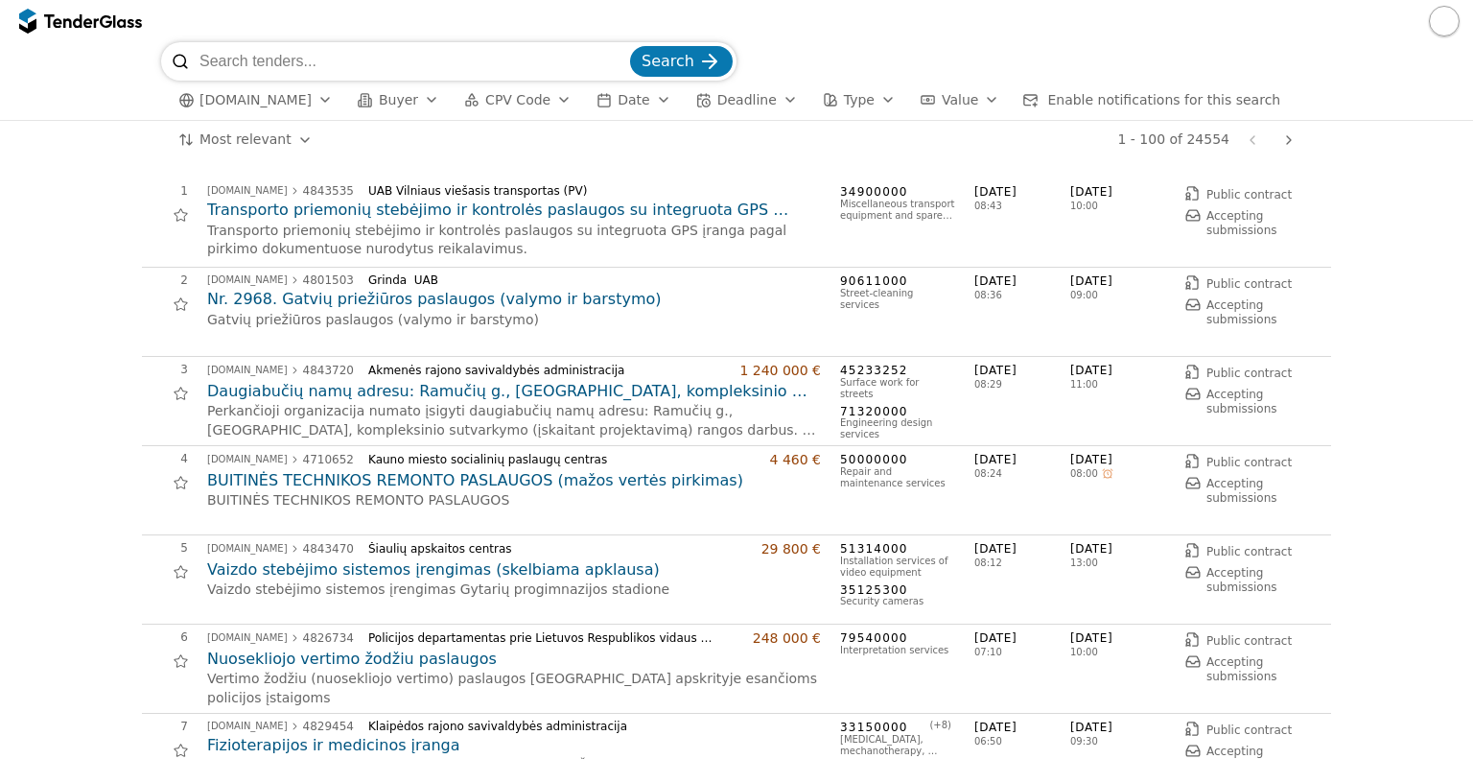
click at [293, 63] on input "search" at bounding box center [413, 61] width 427 height 38
type input "pirštinės"
click at [630, 46] on button "Search" at bounding box center [681, 61] width 103 height 31
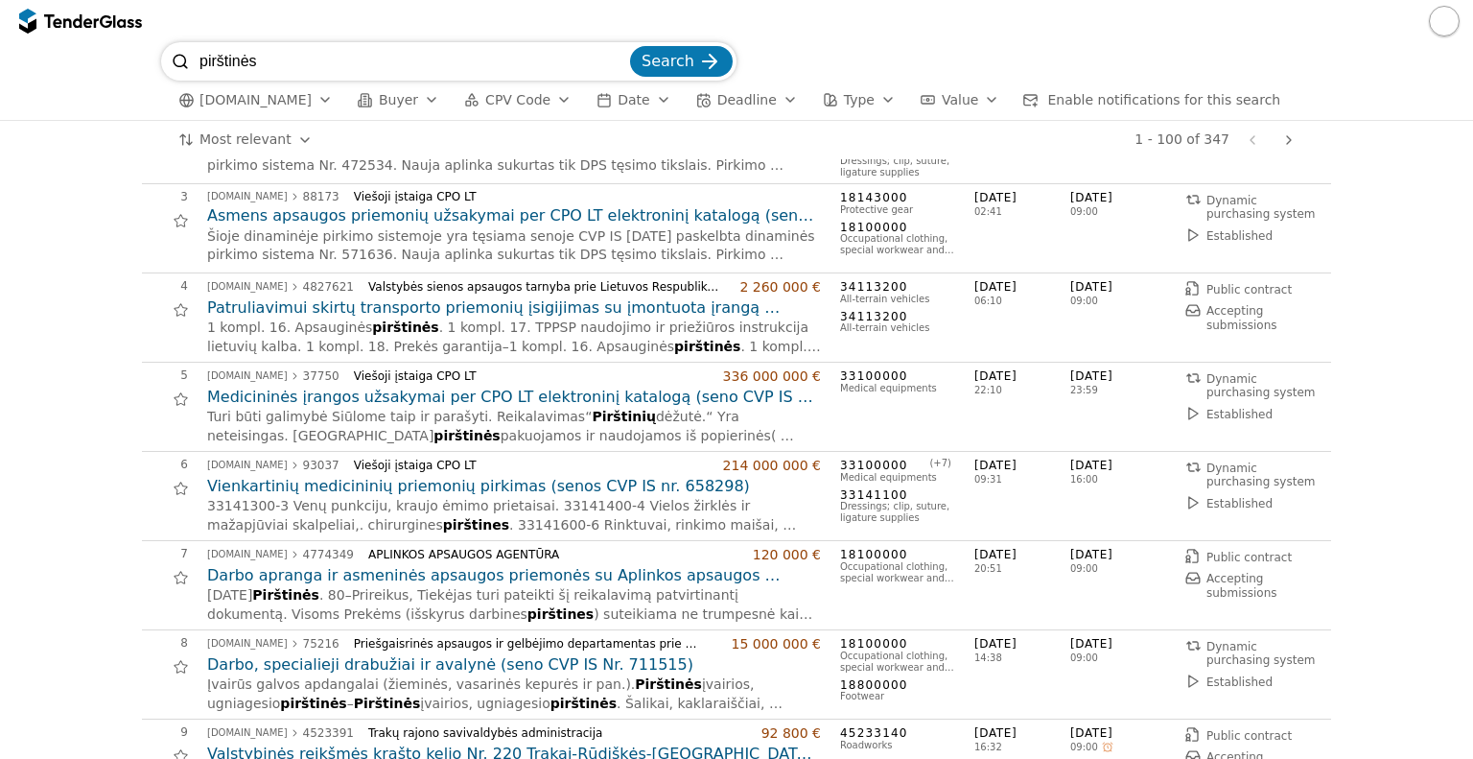
scroll to position [192, 0]
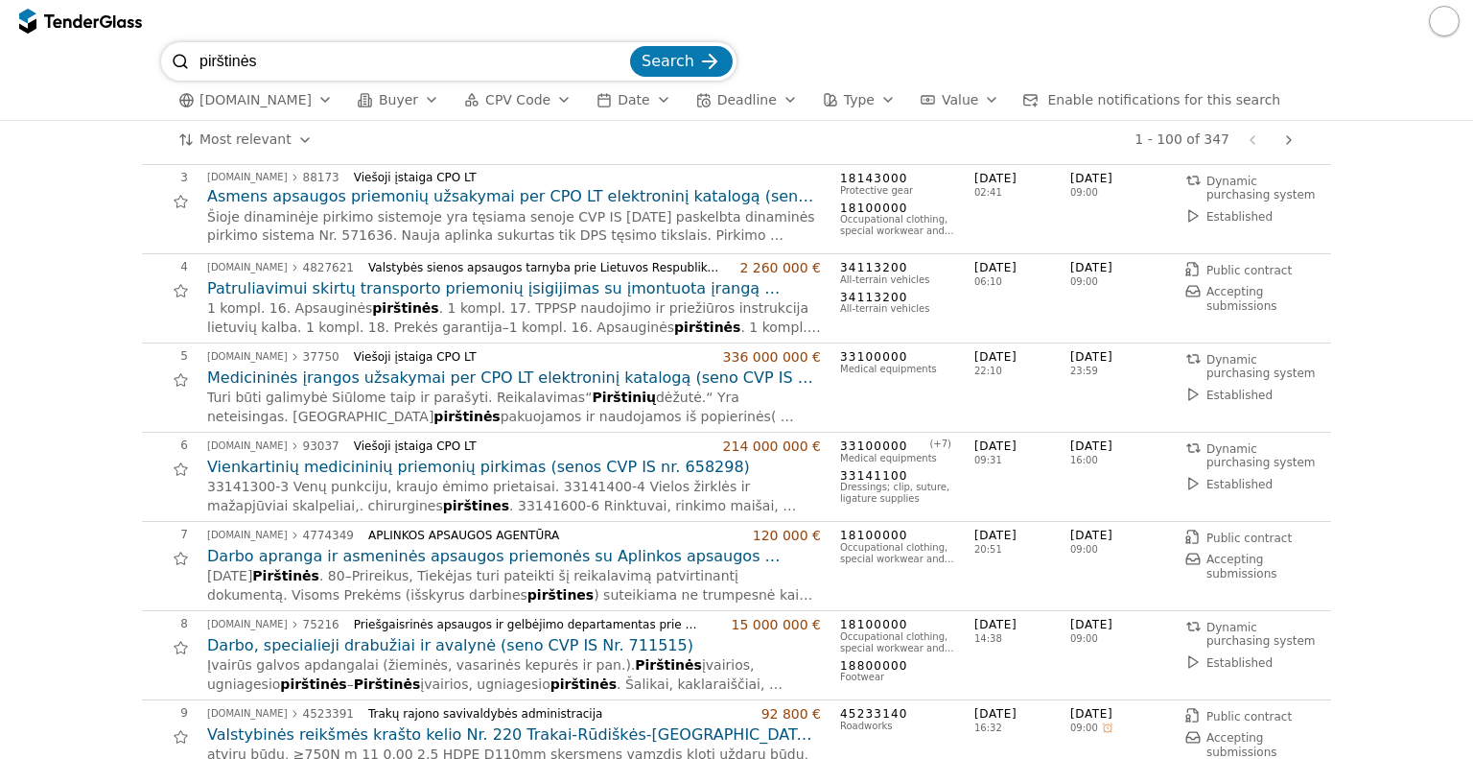
click at [548, 554] on h2 "Darbo apranga ir asmeninės apsaugos priemonės su Aplinkos apsaugos agentūros sk…" at bounding box center [514, 556] width 614 height 21
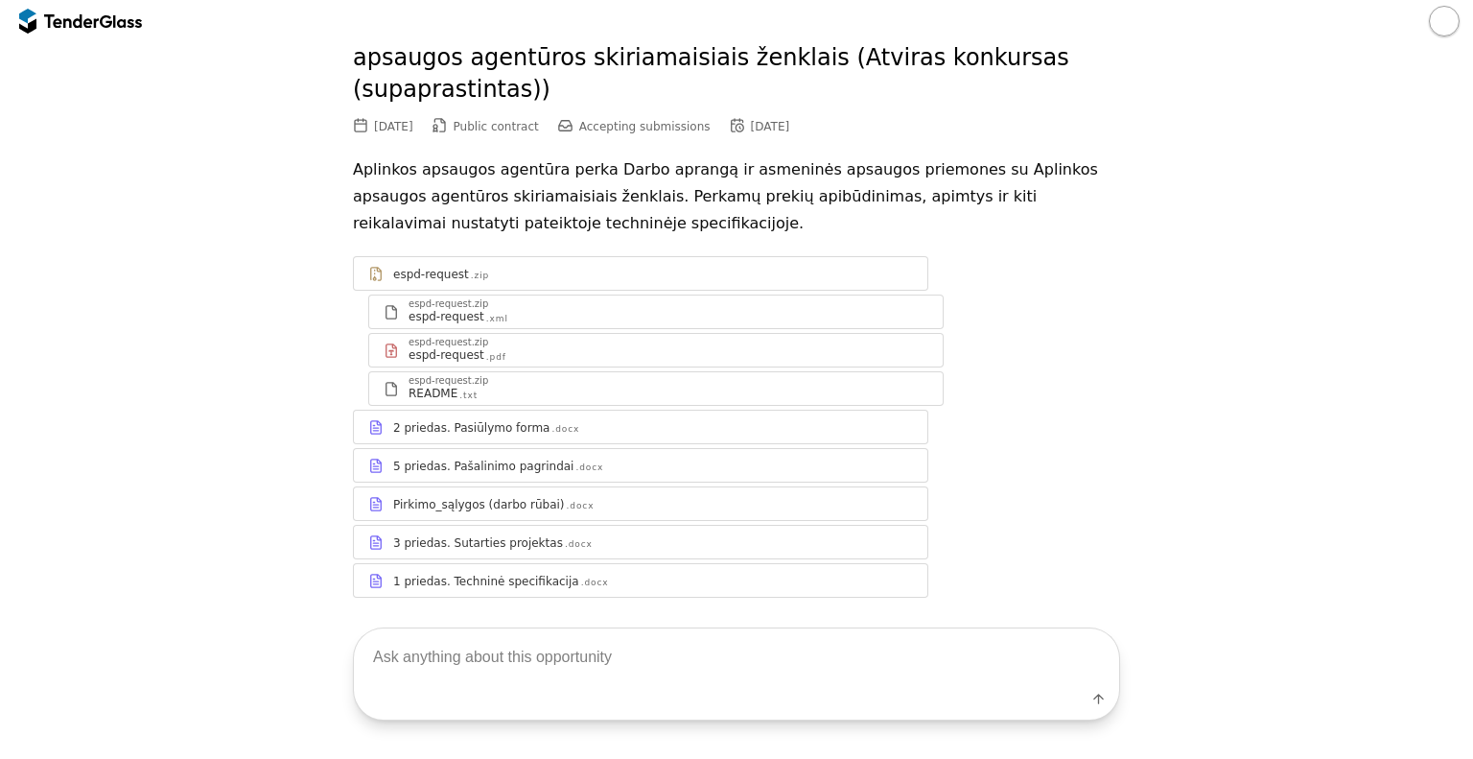
scroll to position [123, 0]
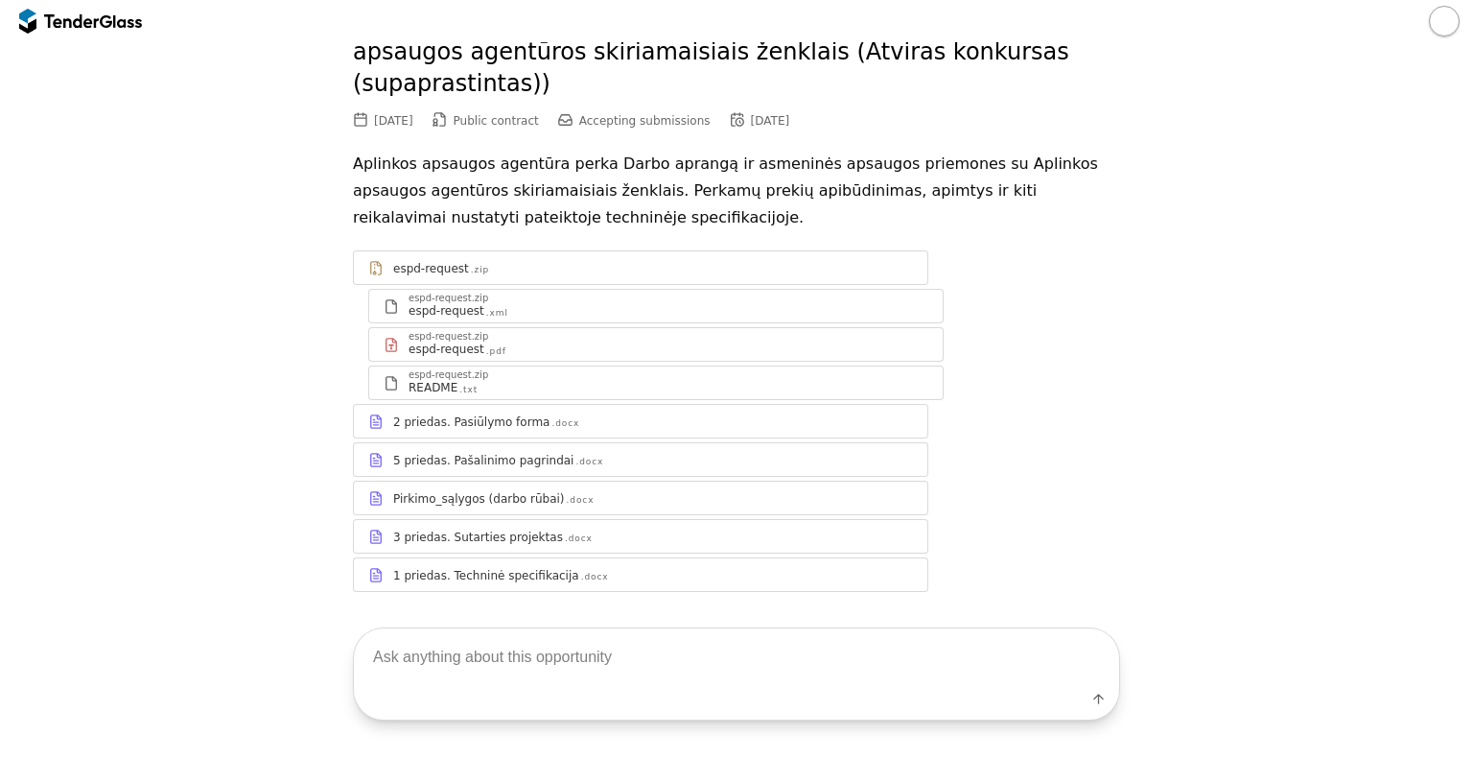
click at [443, 568] on div "1 priedas. Techninė specifikacija" at bounding box center [486, 575] width 186 height 15
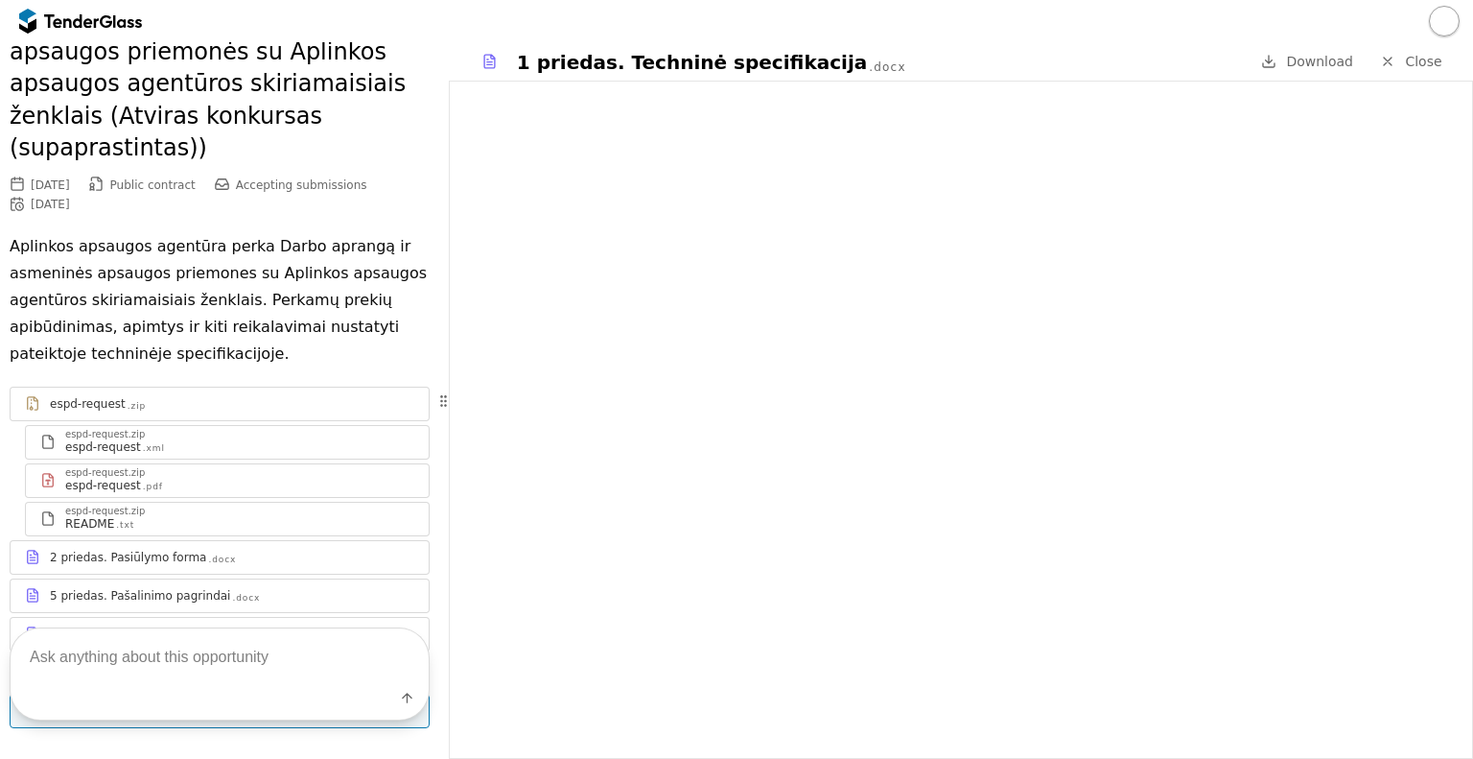
click at [113, 550] on div "2 priedas. Pasiūlymo forma" at bounding box center [128, 557] width 156 height 15
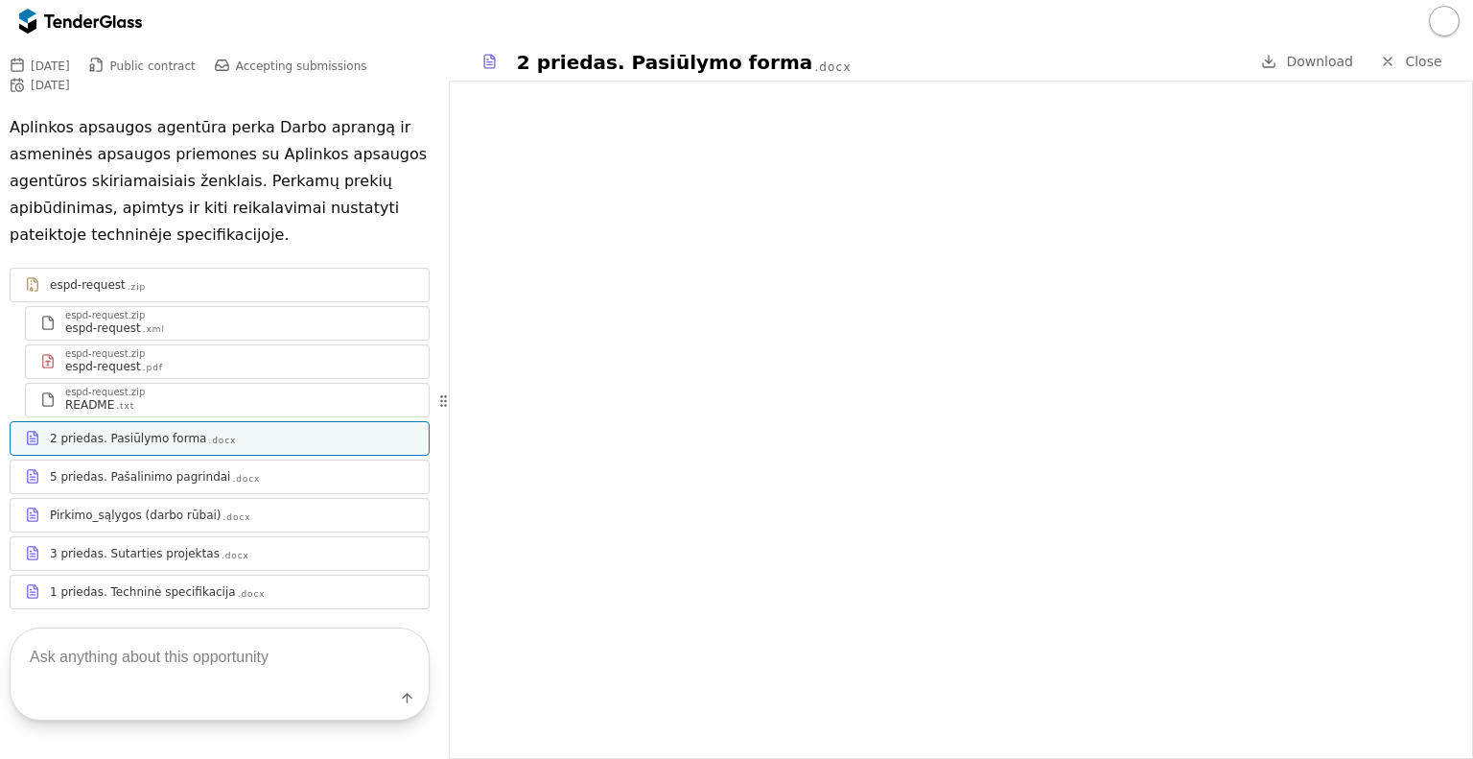
scroll to position [258, 0]
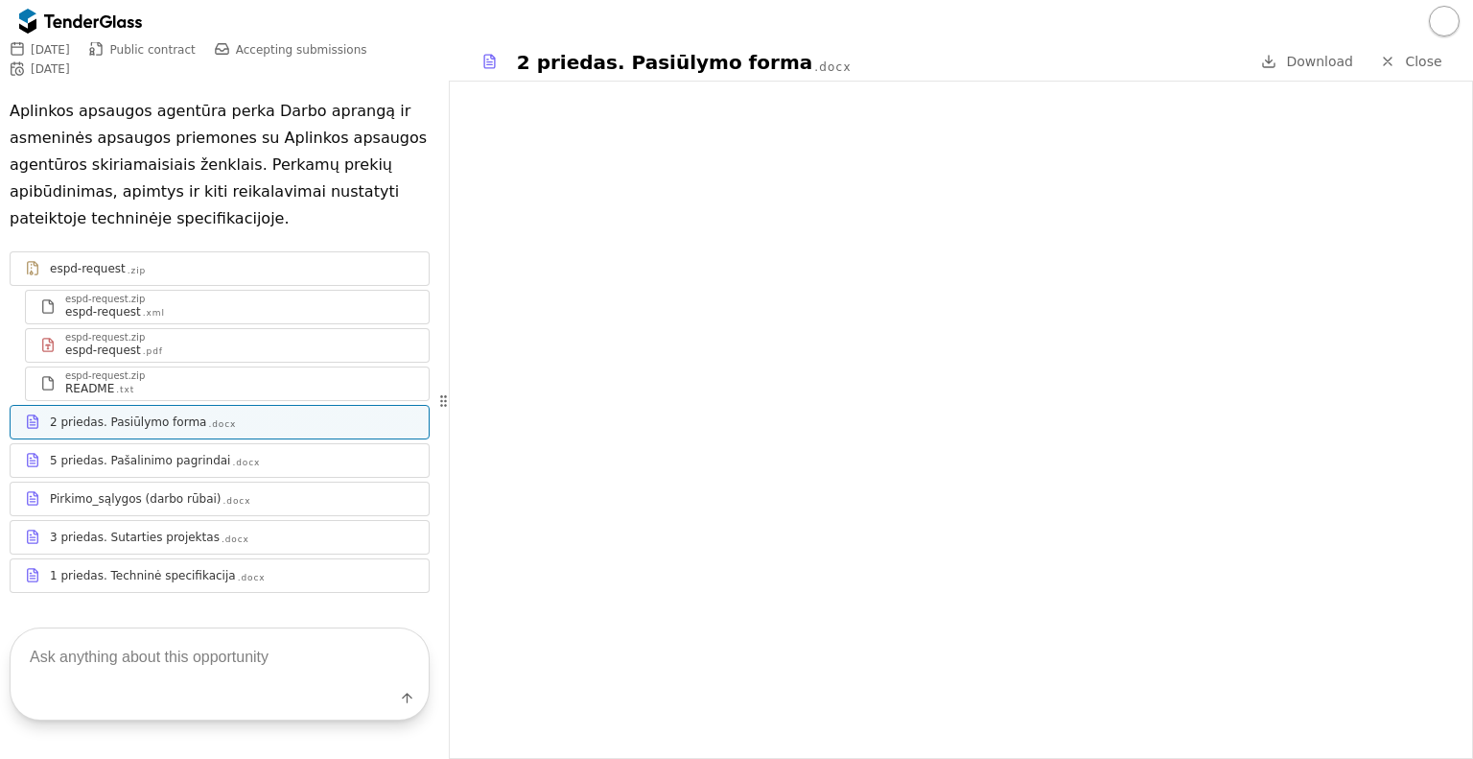
click at [121, 568] on div "1 priedas. Techninė specifikacija" at bounding box center [143, 575] width 186 height 15
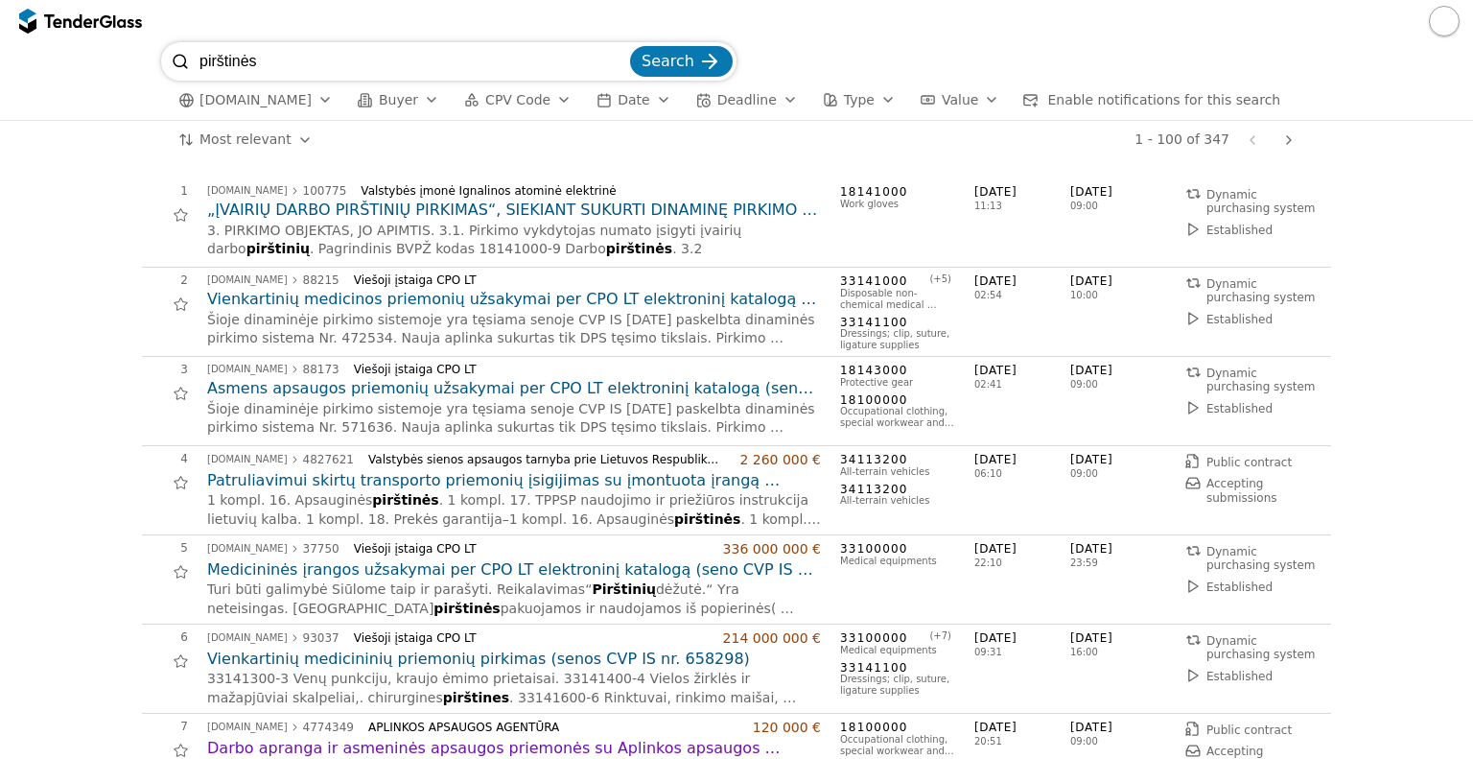
click at [401, 99] on button "Buyer" at bounding box center [398, 100] width 97 height 24
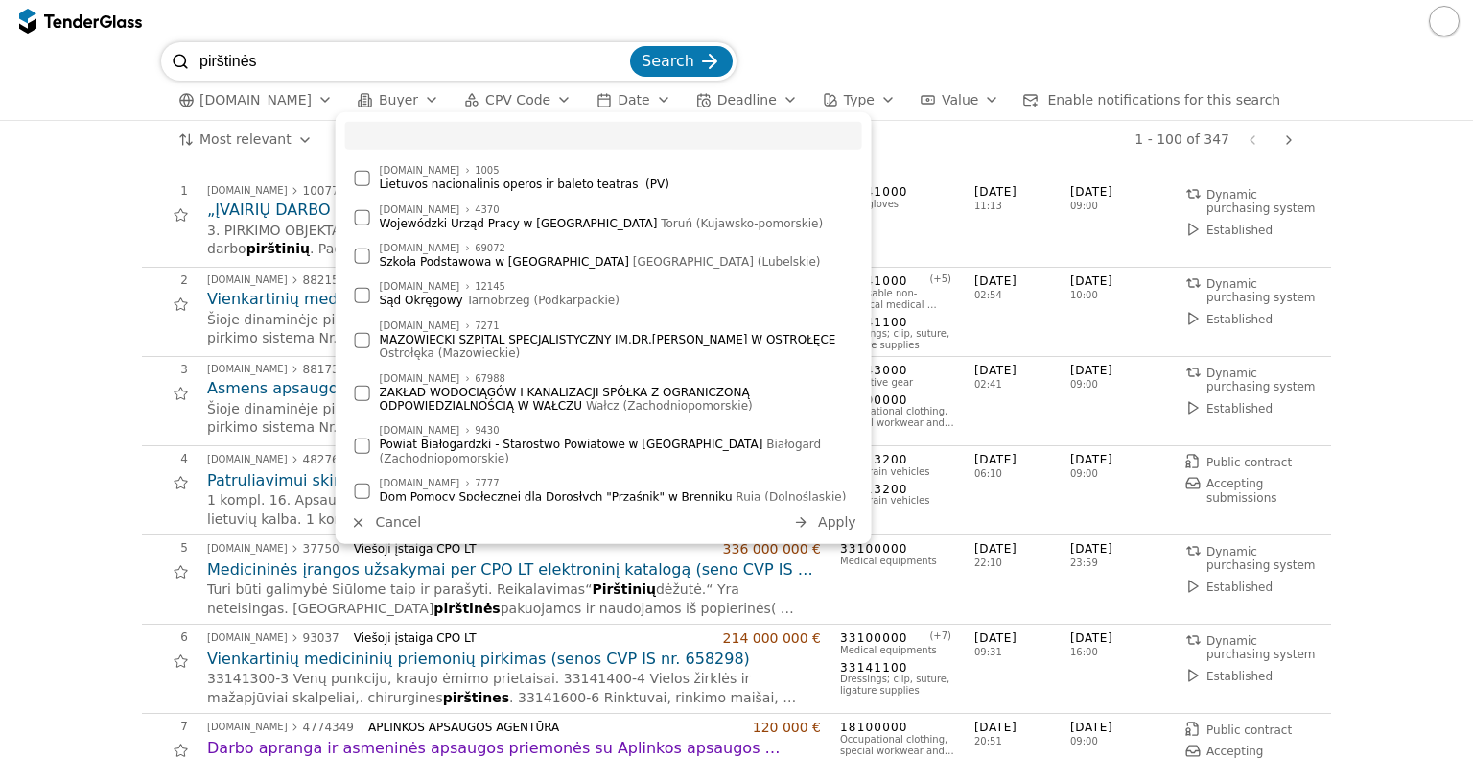
click at [401, 99] on button "Buyer" at bounding box center [398, 100] width 97 height 24
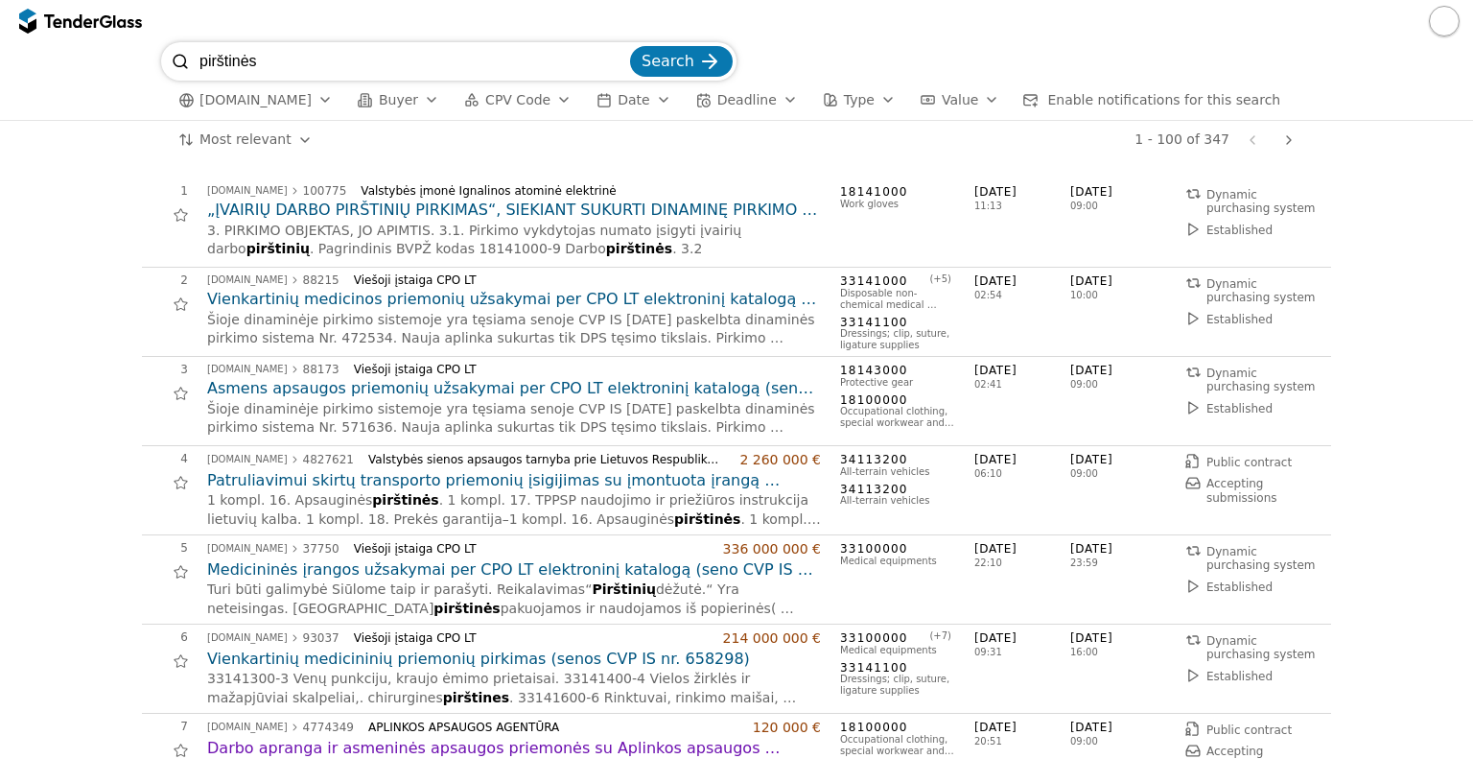
click at [413, 101] on div "button" at bounding box center [432, 100] width 54 height 50
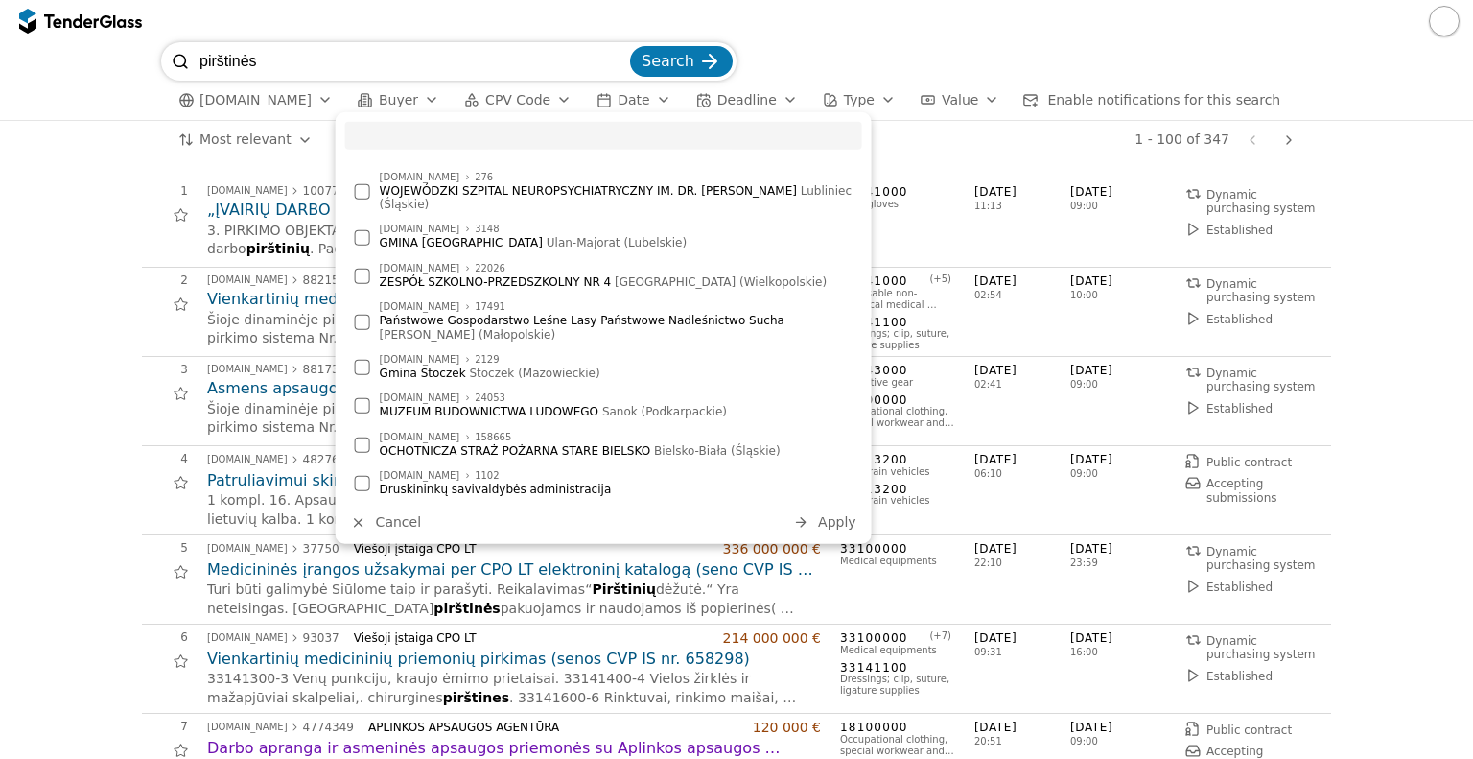
scroll to position [2782, 0]
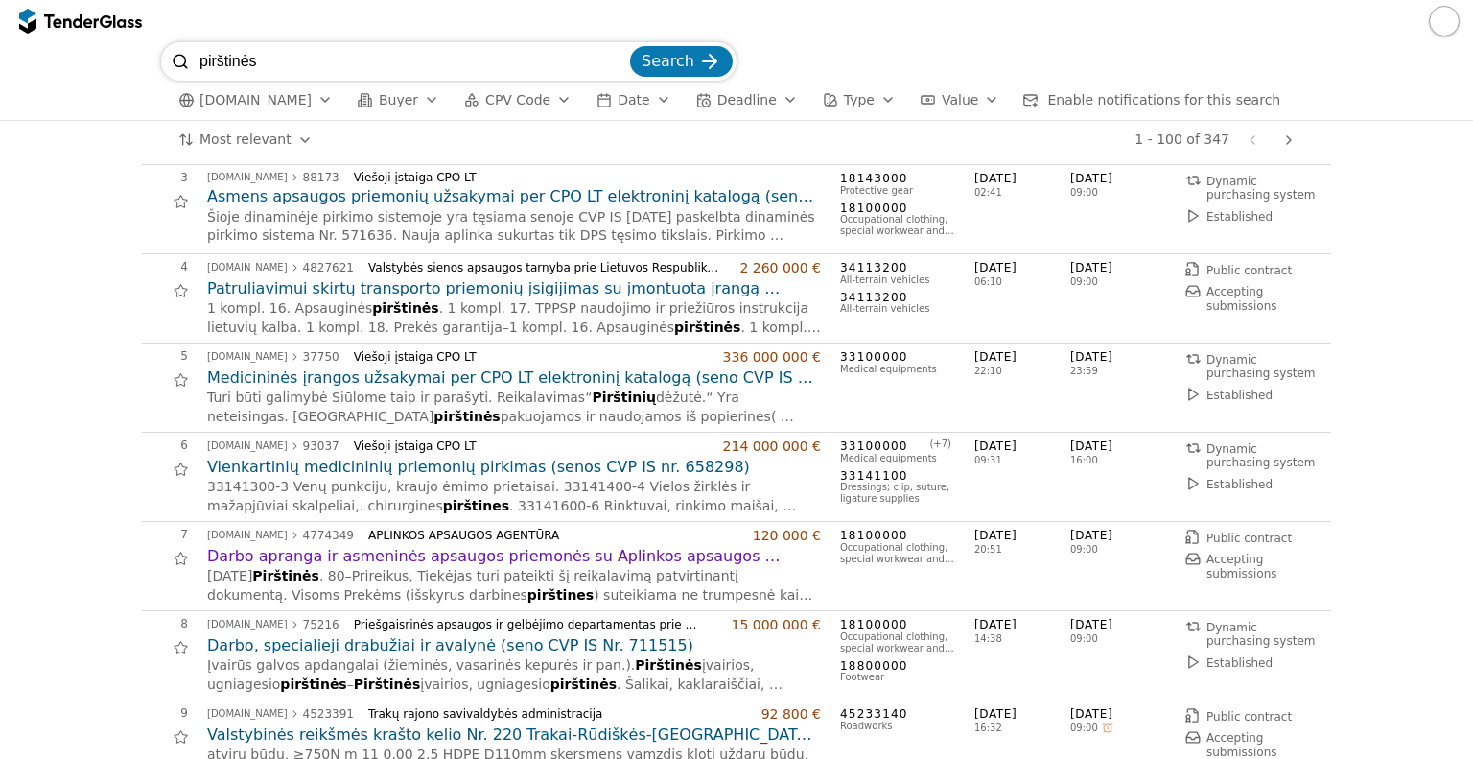
scroll to position [0, 0]
